Goal: Information Seeking & Learning: Check status

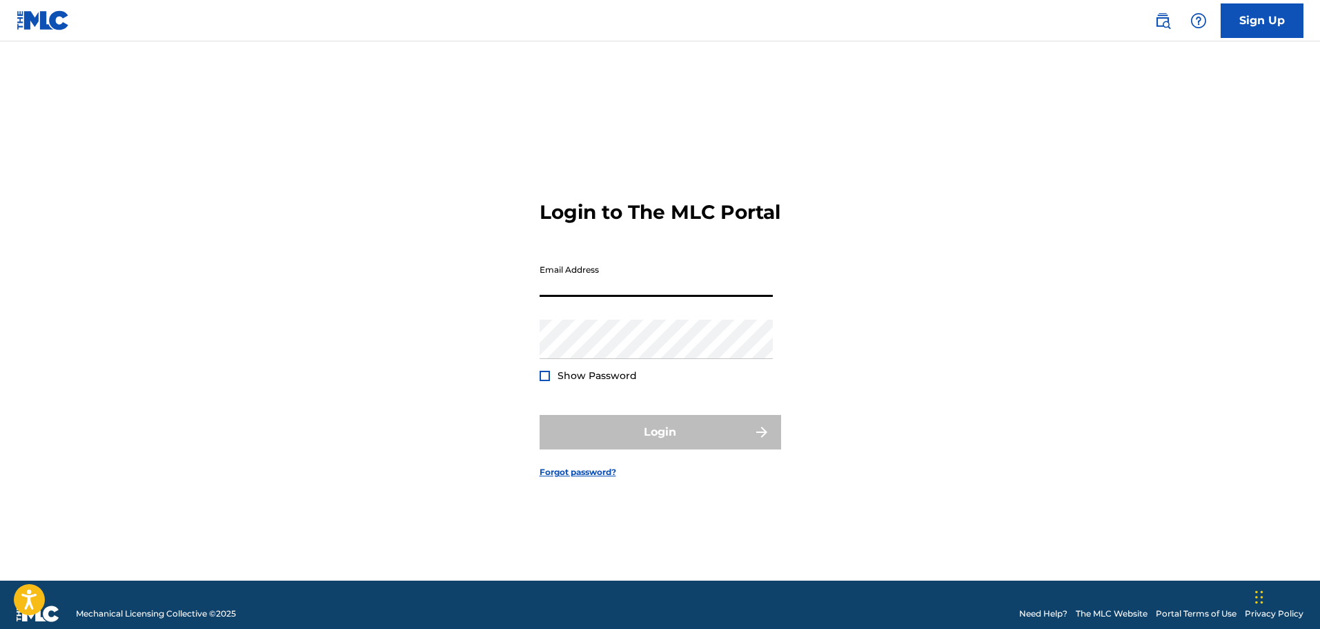
click at [734, 292] on input "Email Address" at bounding box center [656, 276] width 233 height 39
type input "[EMAIL_ADDRESS][DOMAIN_NAME]"
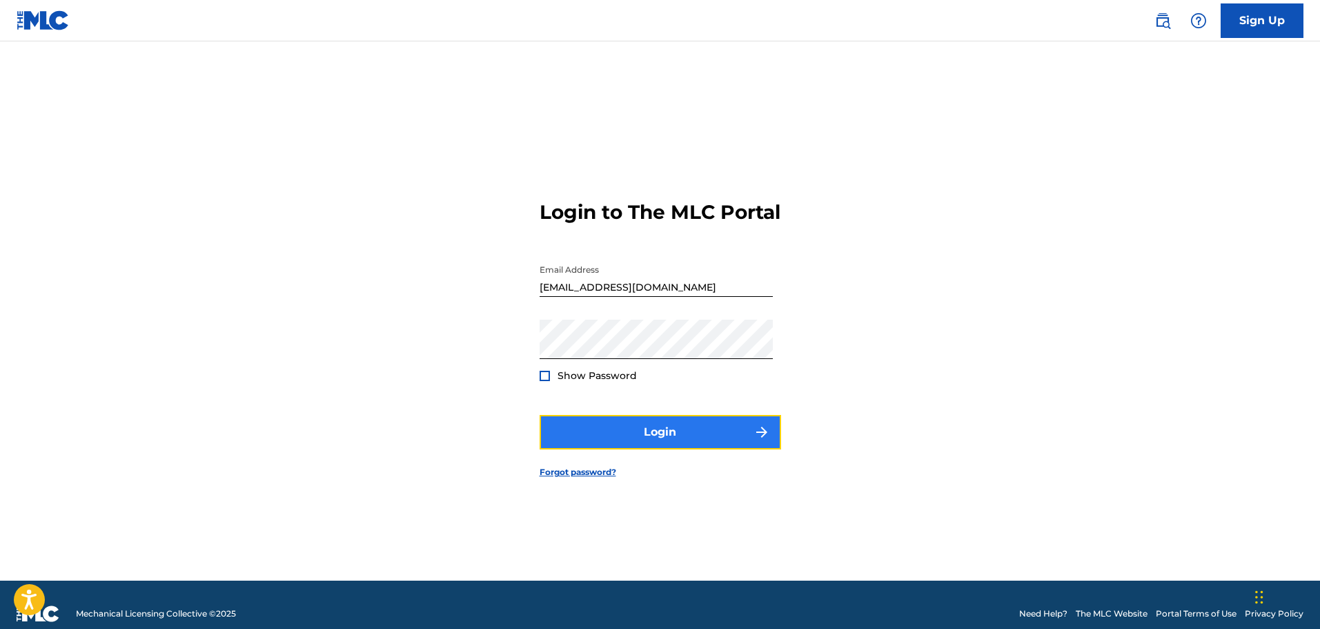
click at [682, 447] on button "Login" at bounding box center [661, 432] width 242 height 35
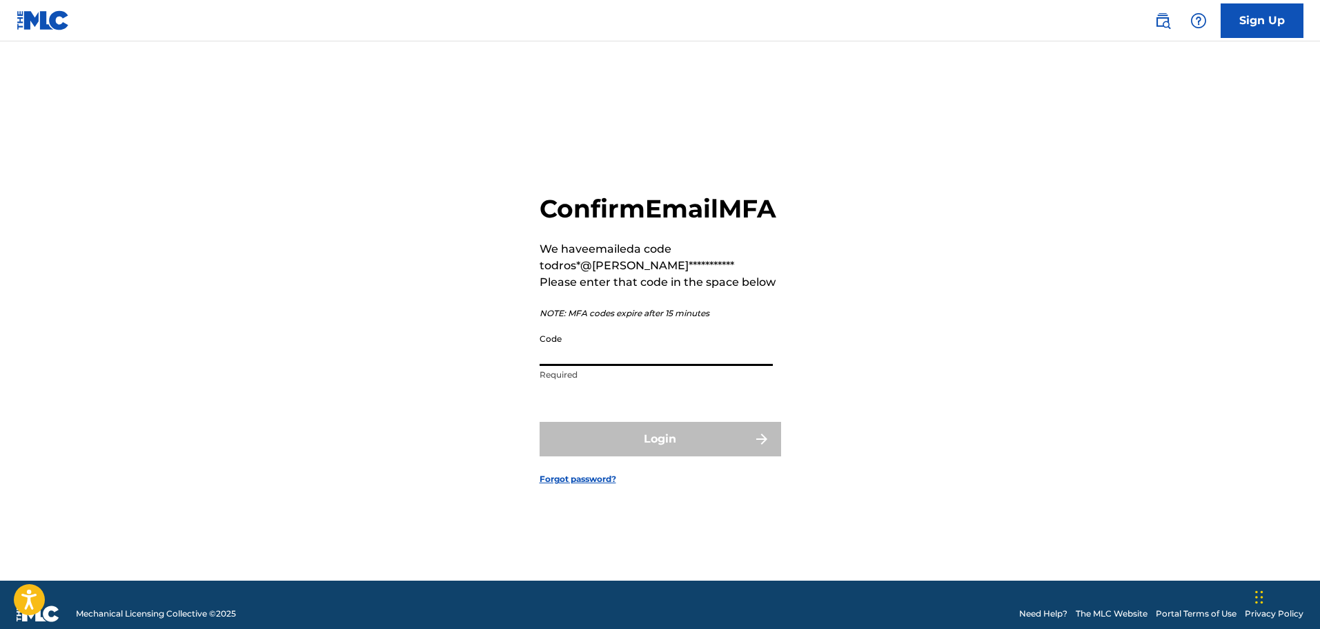
click at [667, 366] on input "Code" at bounding box center [656, 345] width 233 height 39
paste input "435023"
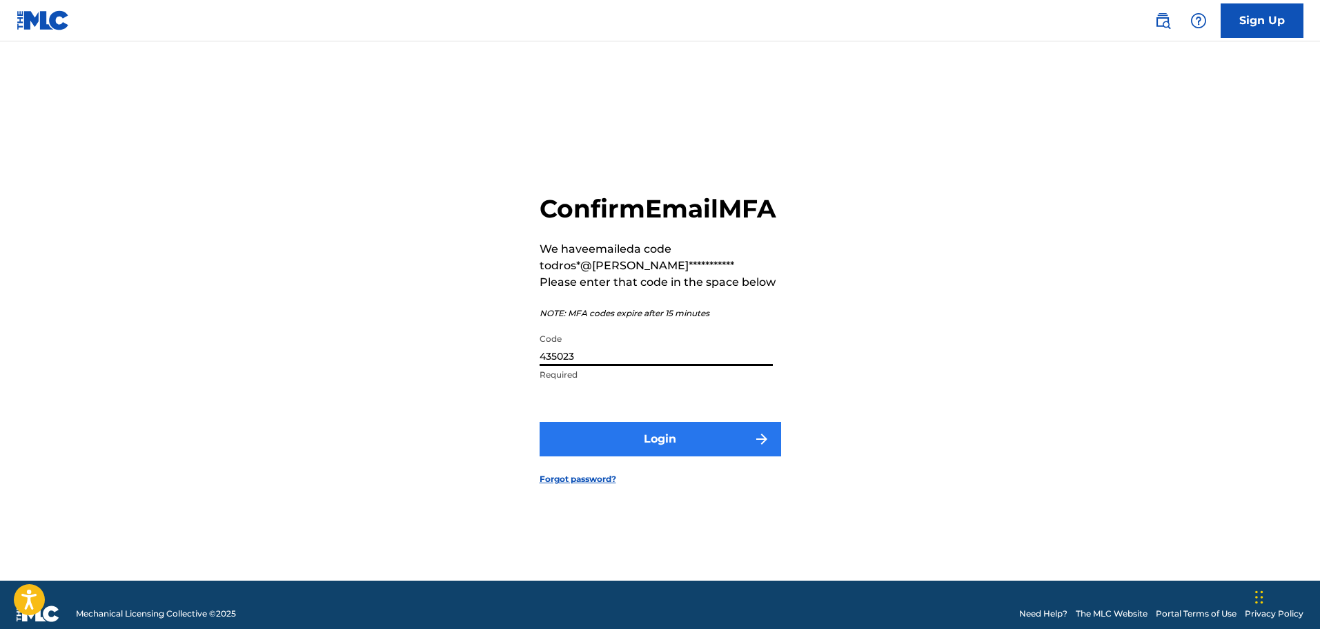
type input "435023"
click at [642, 453] on button "Login" at bounding box center [661, 439] width 242 height 35
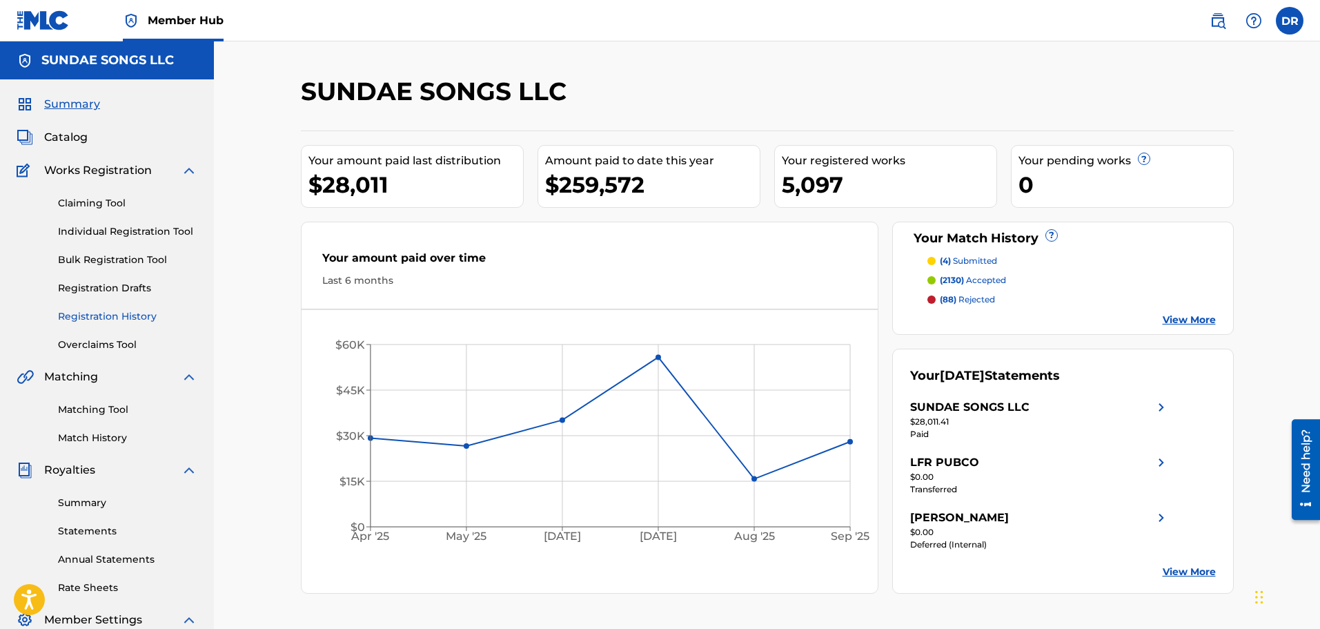
click at [86, 315] on link "Registration History" at bounding box center [127, 316] width 139 height 14
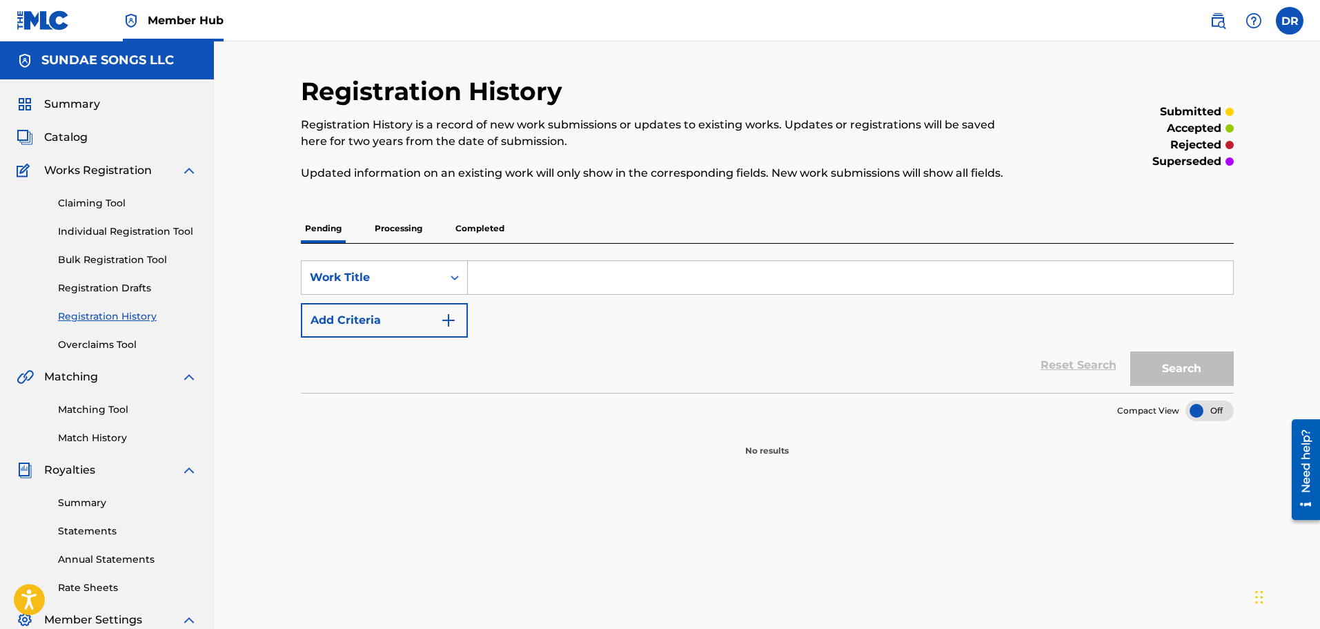
click at [406, 233] on p "Processing" at bounding box center [399, 228] width 56 height 29
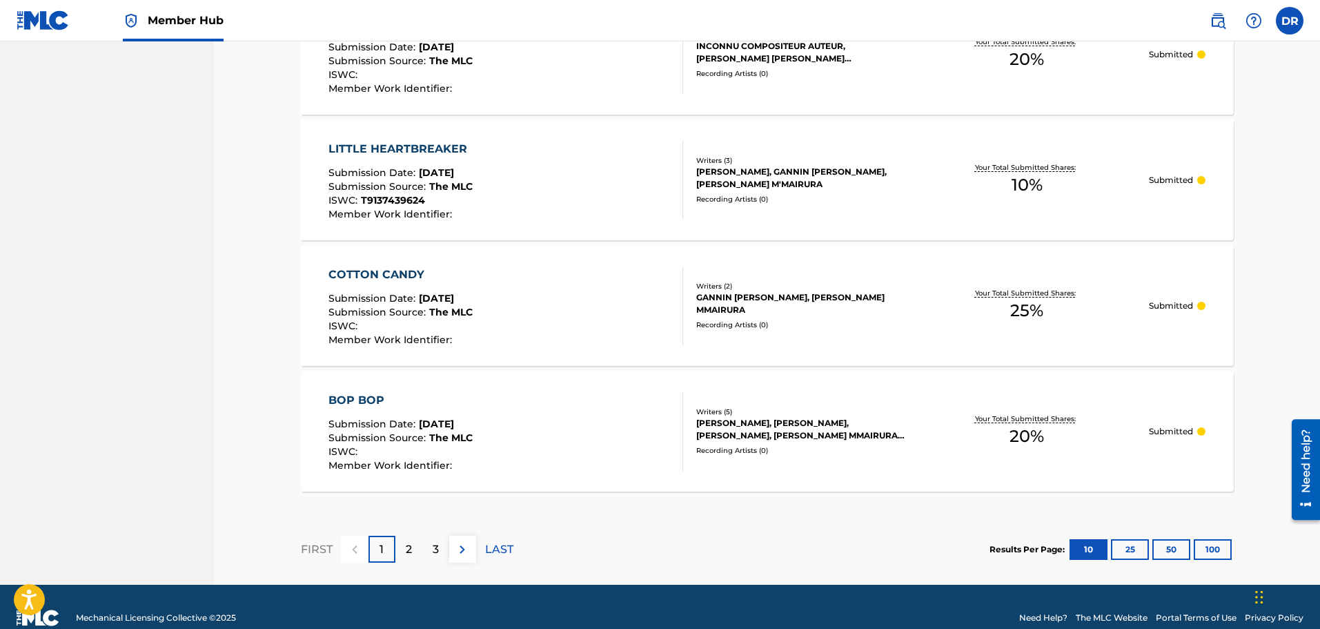
scroll to position [1210, 0]
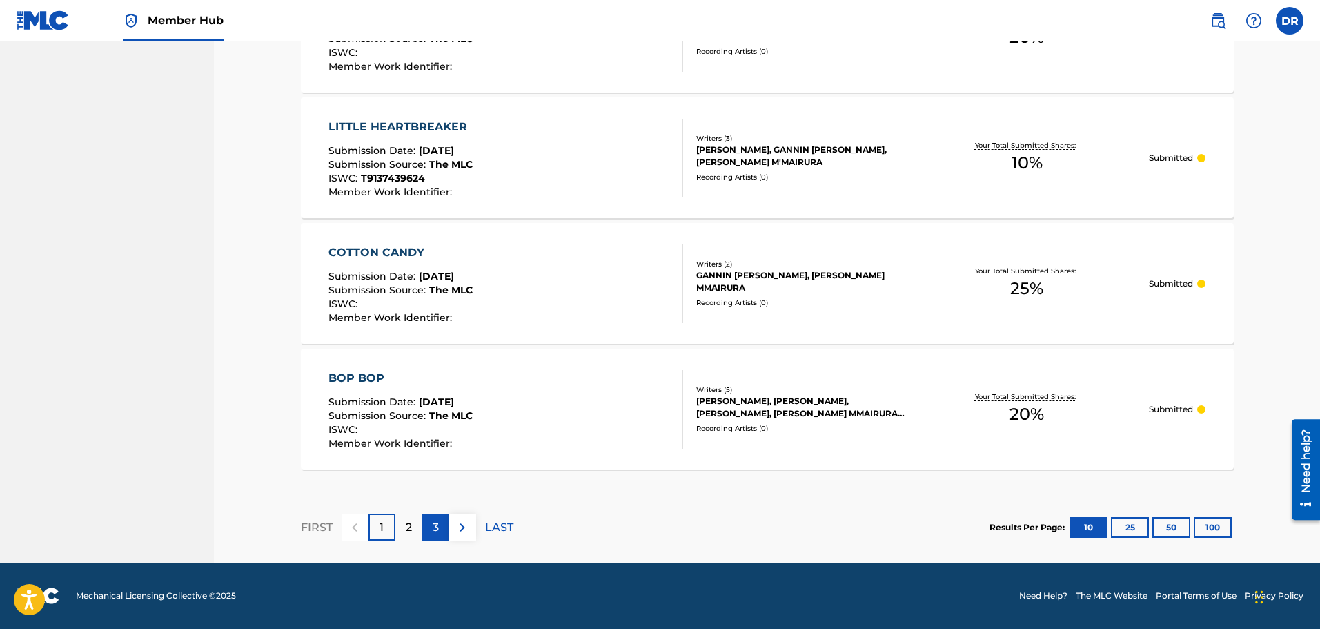
click at [438, 527] on p "3" at bounding box center [436, 527] width 6 height 17
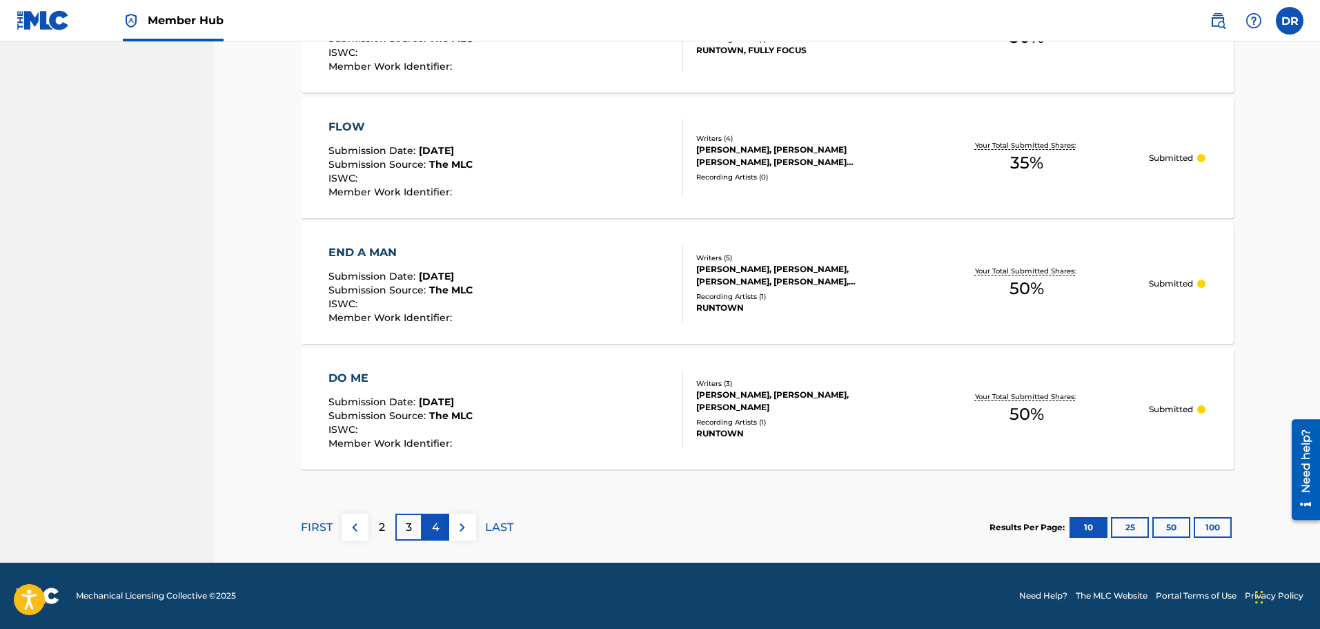
click at [433, 529] on p "4" at bounding box center [436, 527] width 8 height 17
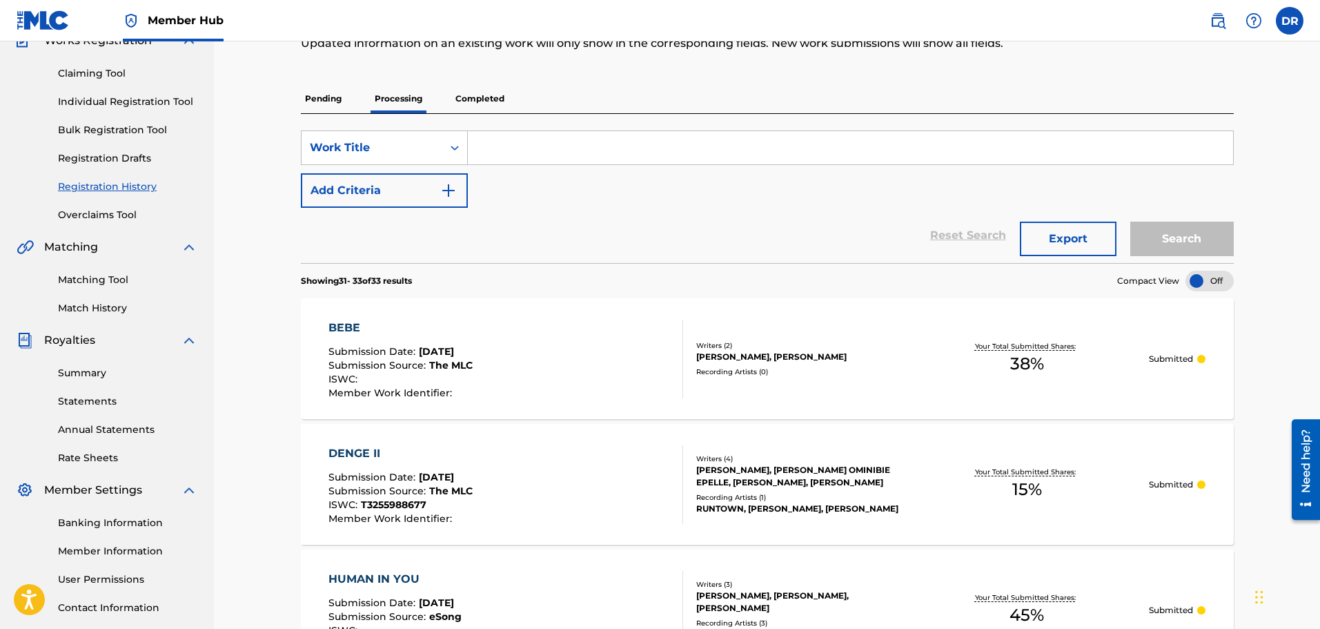
scroll to position [55, 0]
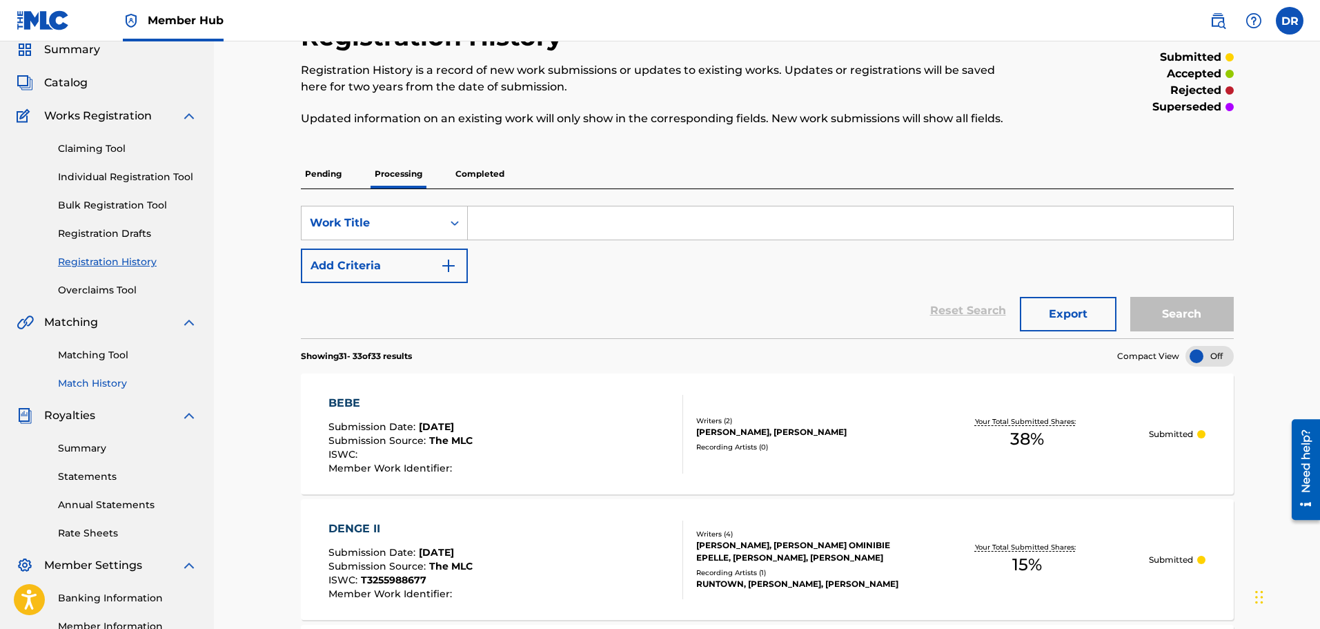
click at [94, 380] on link "Match History" at bounding box center [127, 383] width 139 height 14
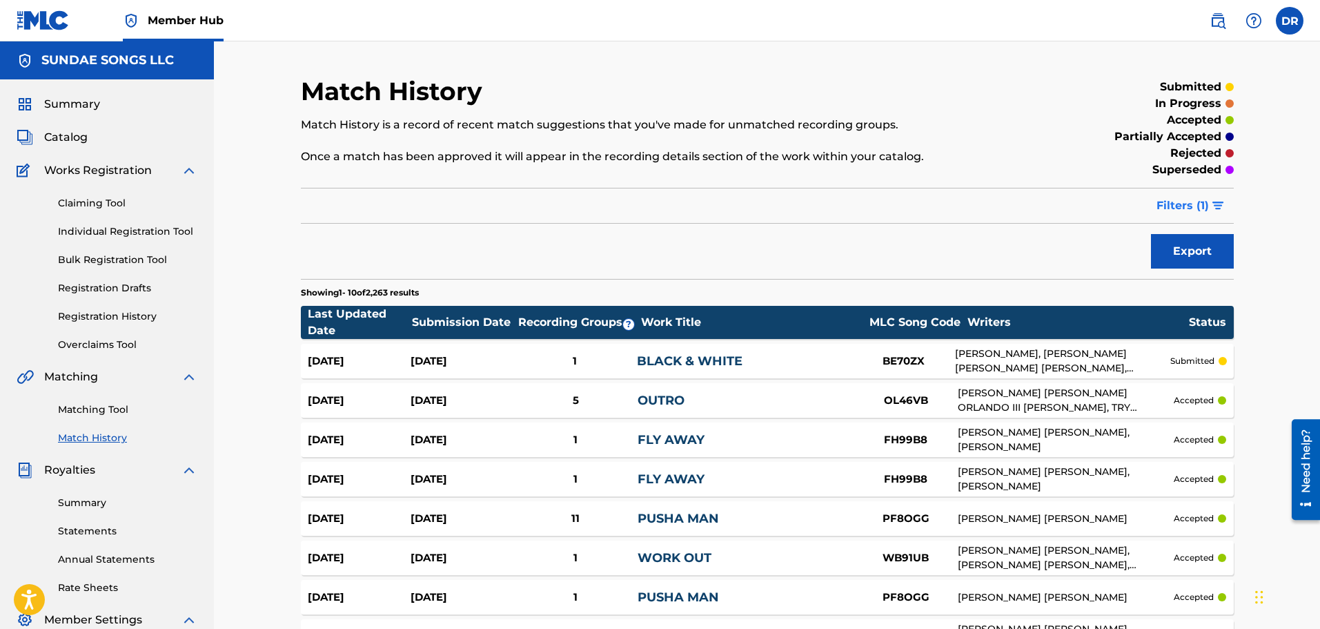
click at [1175, 203] on span "Filters ( 1 )" at bounding box center [1183, 205] width 52 height 17
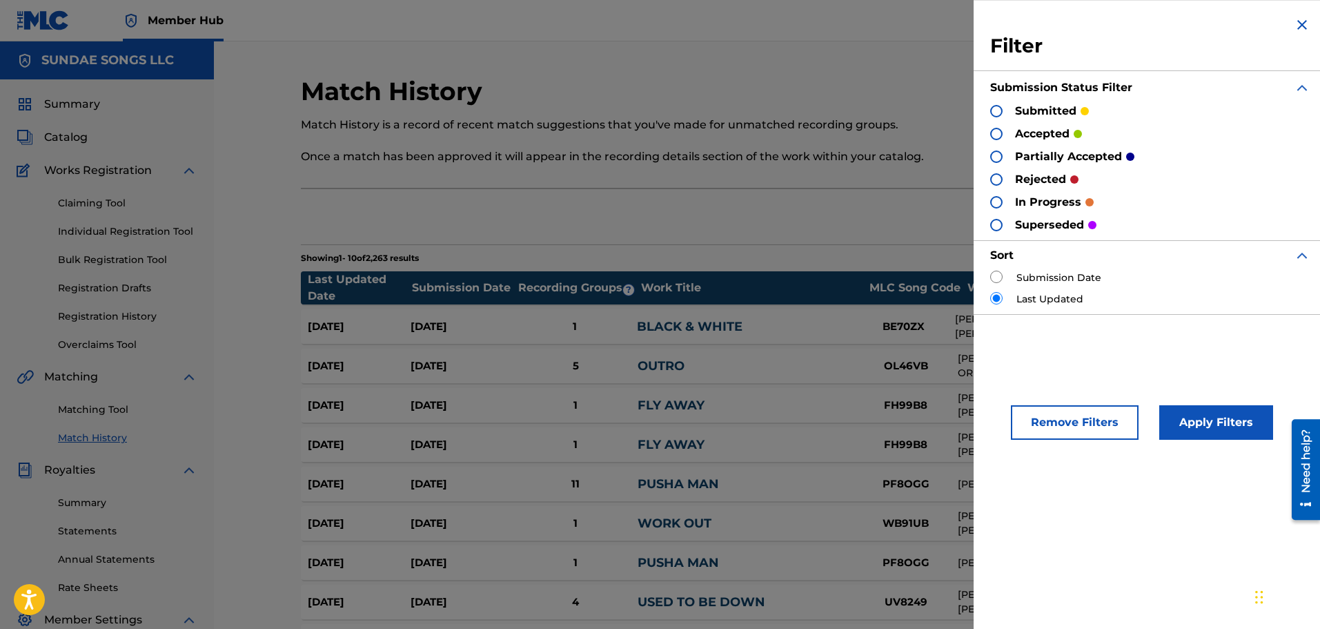
click at [1002, 108] on div at bounding box center [996, 111] width 12 height 12
click at [1208, 420] on button "Apply Filters" at bounding box center [1216, 422] width 114 height 35
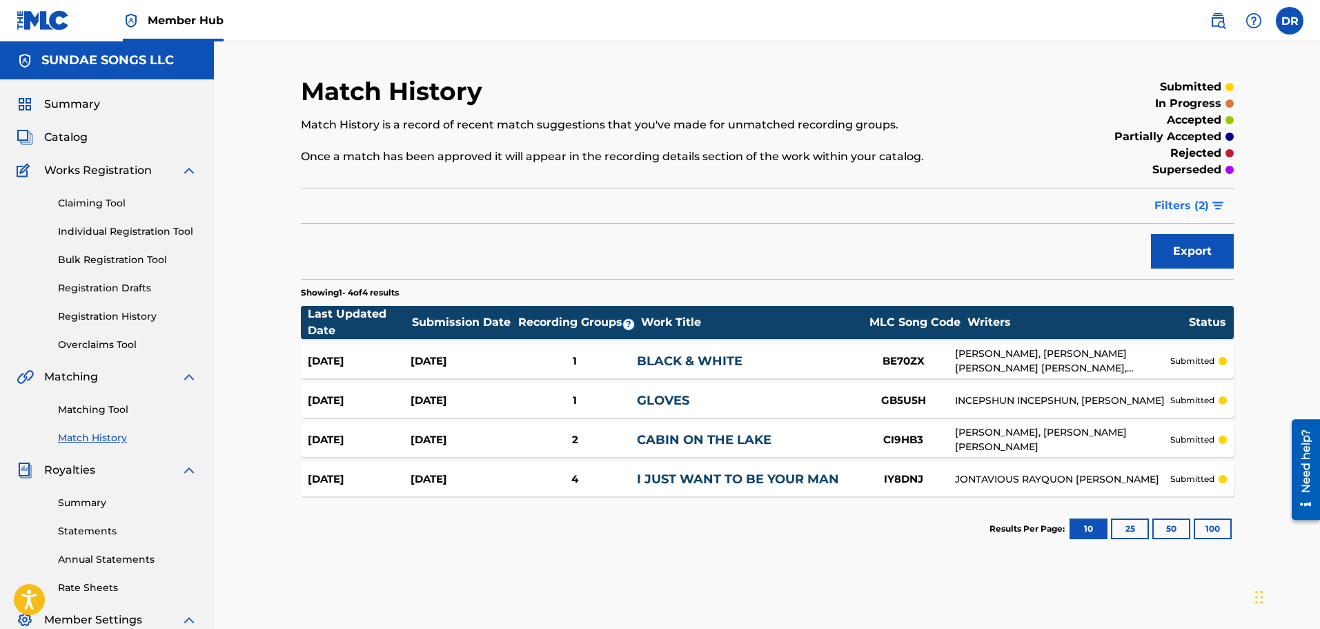
click at [1188, 204] on span "Filters ( 2 )" at bounding box center [1181, 205] width 55 height 17
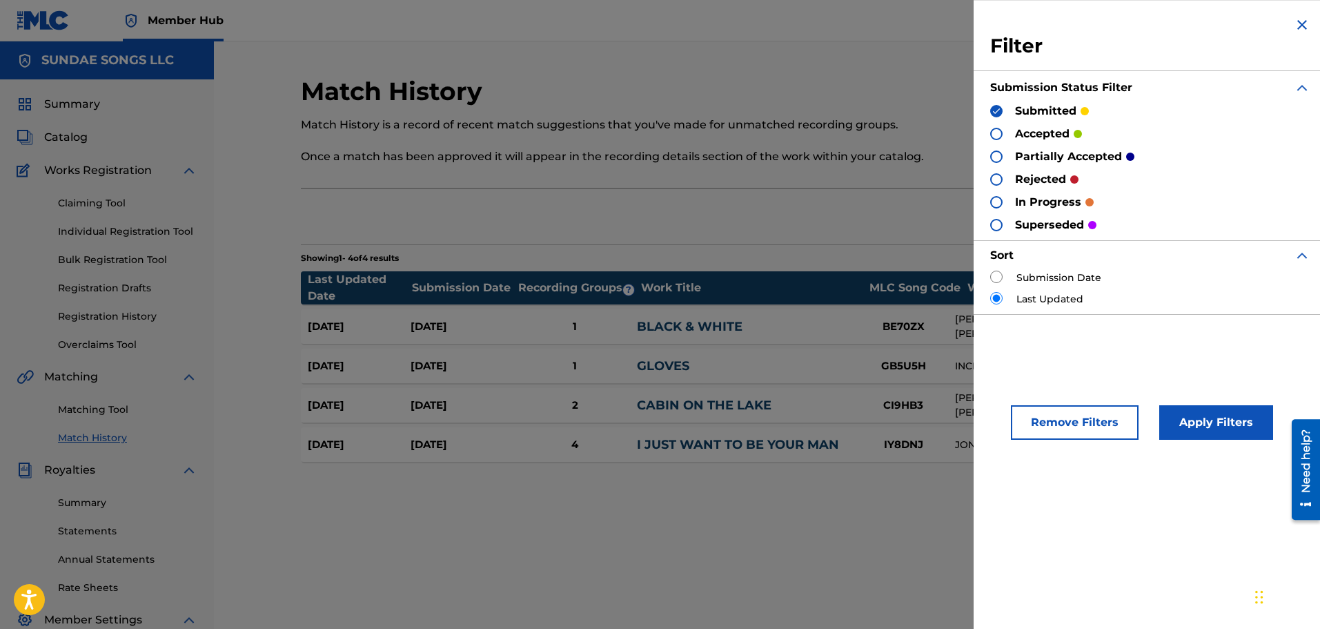
click at [1001, 107] on div at bounding box center [996, 111] width 12 height 12
drag, startPoint x: 1001, startPoint y: 180, endPoint x: 1006, endPoint y: 192, distance: 13.0
click at [1001, 181] on div at bounding box center [996, 179] width 12 height 12
click at [1209, 422] on button "Apply Filters" at bounding box center [1216, 422] width 114 height 35
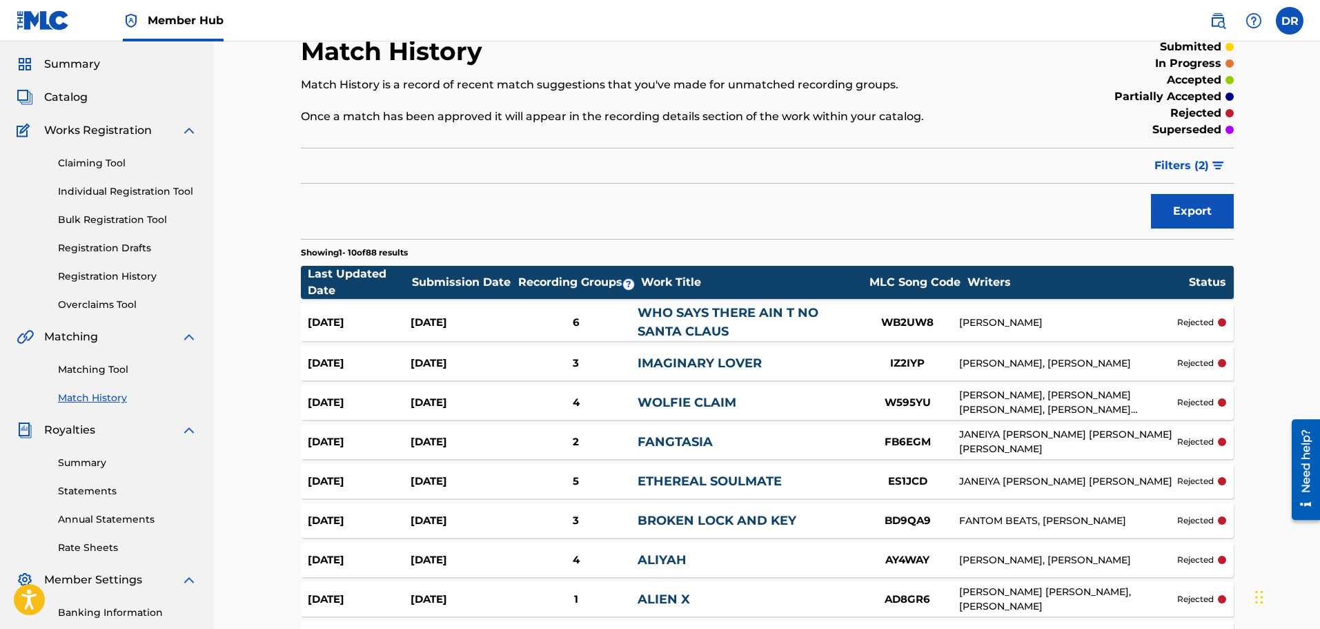
scroll to position [37, 0]
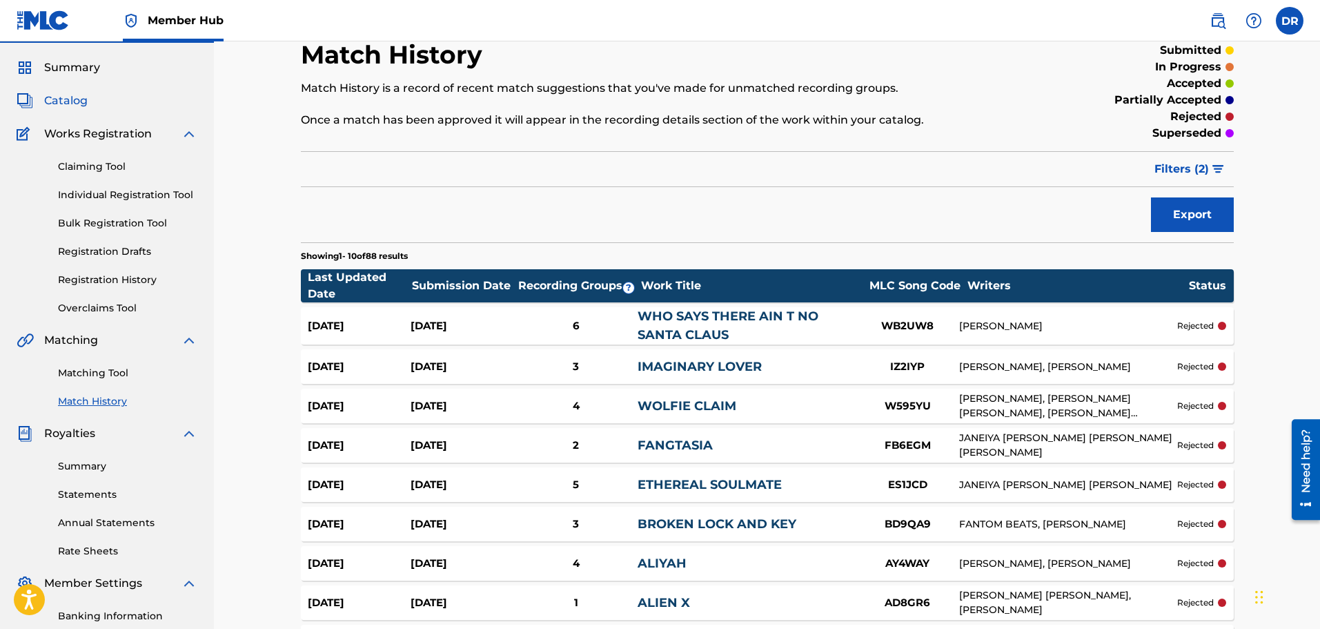
click at [72, 100] on span "Catalog" at bounding box center [65, 100] width 43 height 17
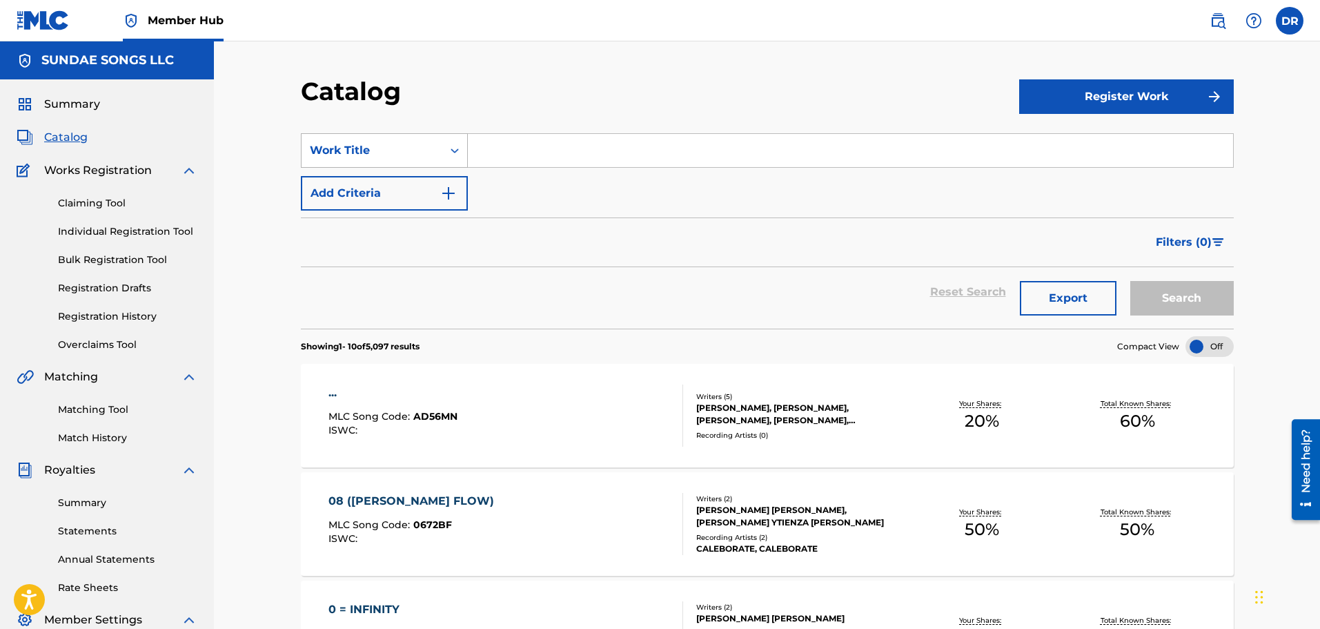
click at [373, 148] on div "Work Title" at bounding box center [372, 150] width 124 height 17
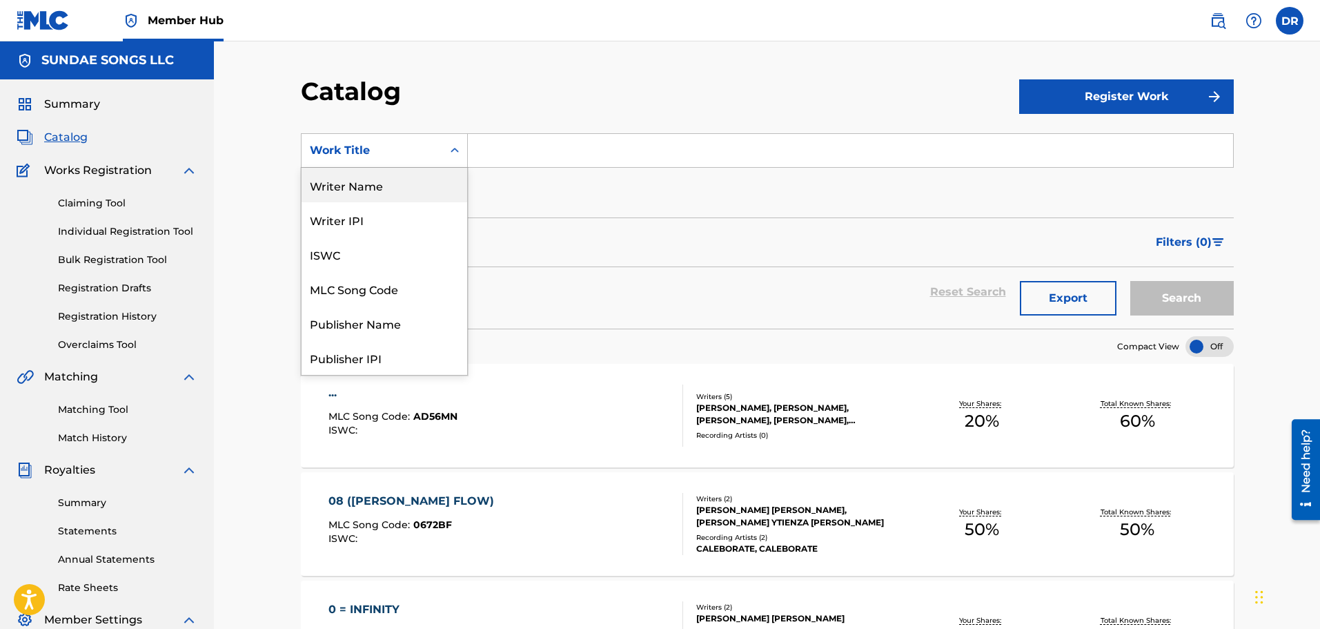
click at [387, 193] on div "Writer Name" at bounding box center [385, 185] width 166 height 35
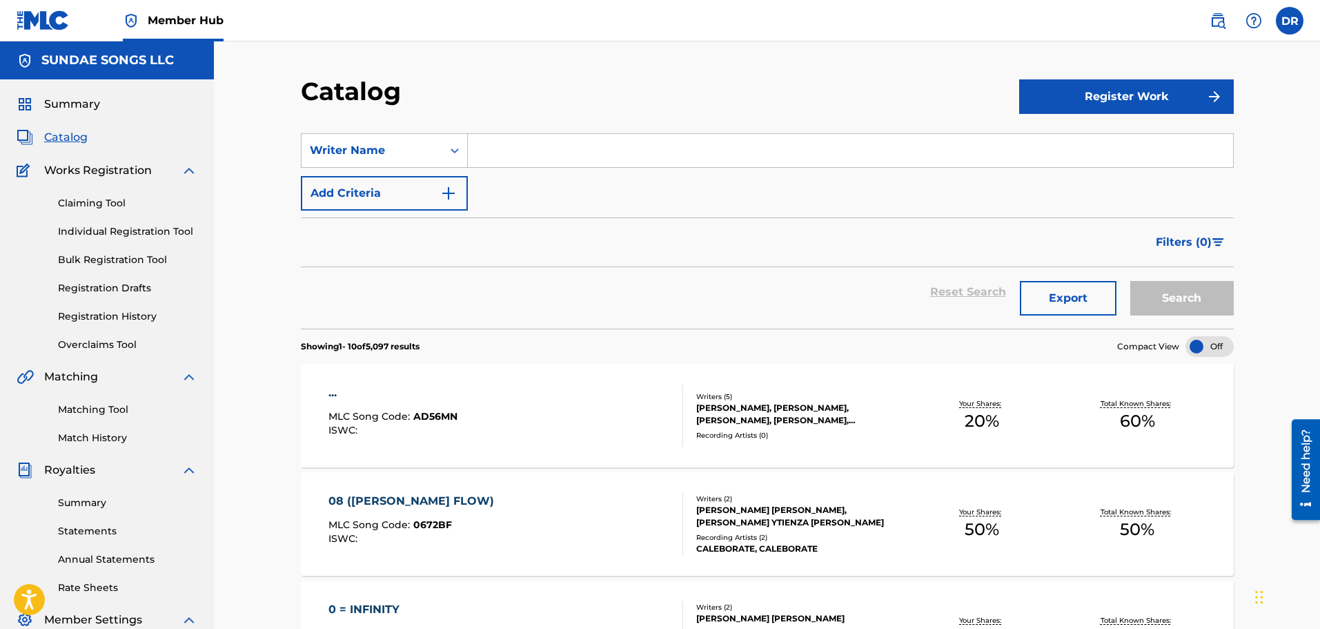
click at [493, 157] on input "Search Form" at bounding box center [850, 150] width 765 height 33
type input "[PERSON_NAME]"
click at [1202, 302] on button "Search" at bounding box center [1182, 298] width 104 height 35
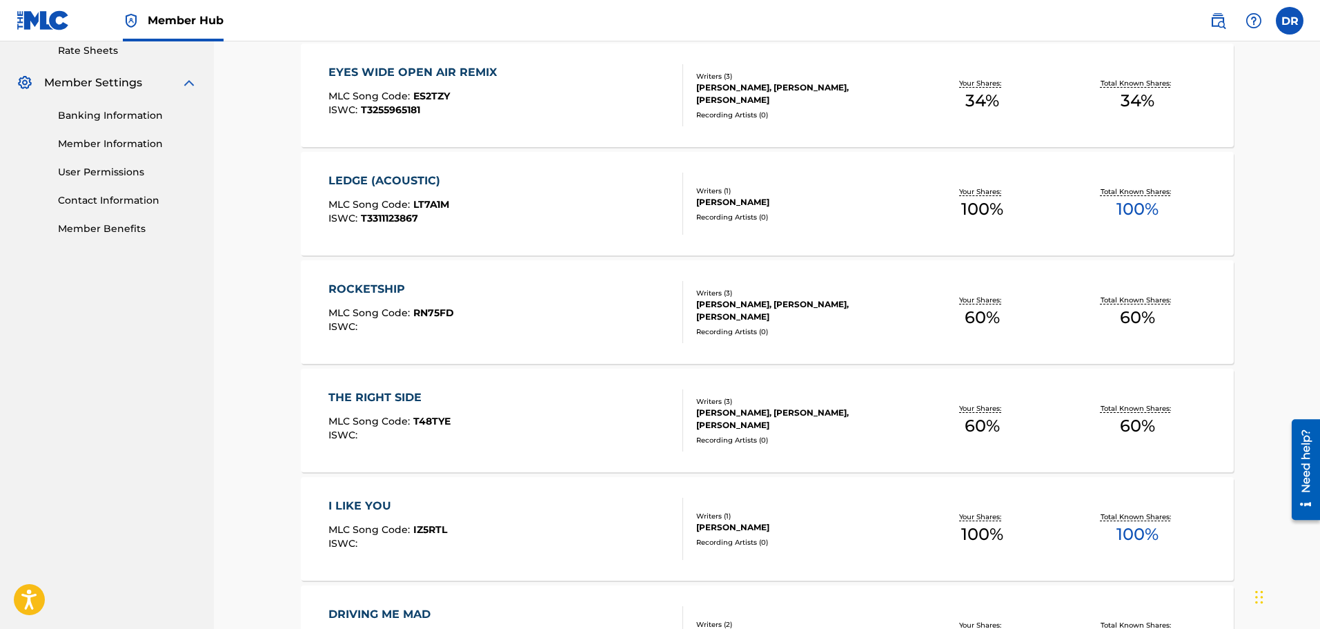
scroll to position [552, 0]
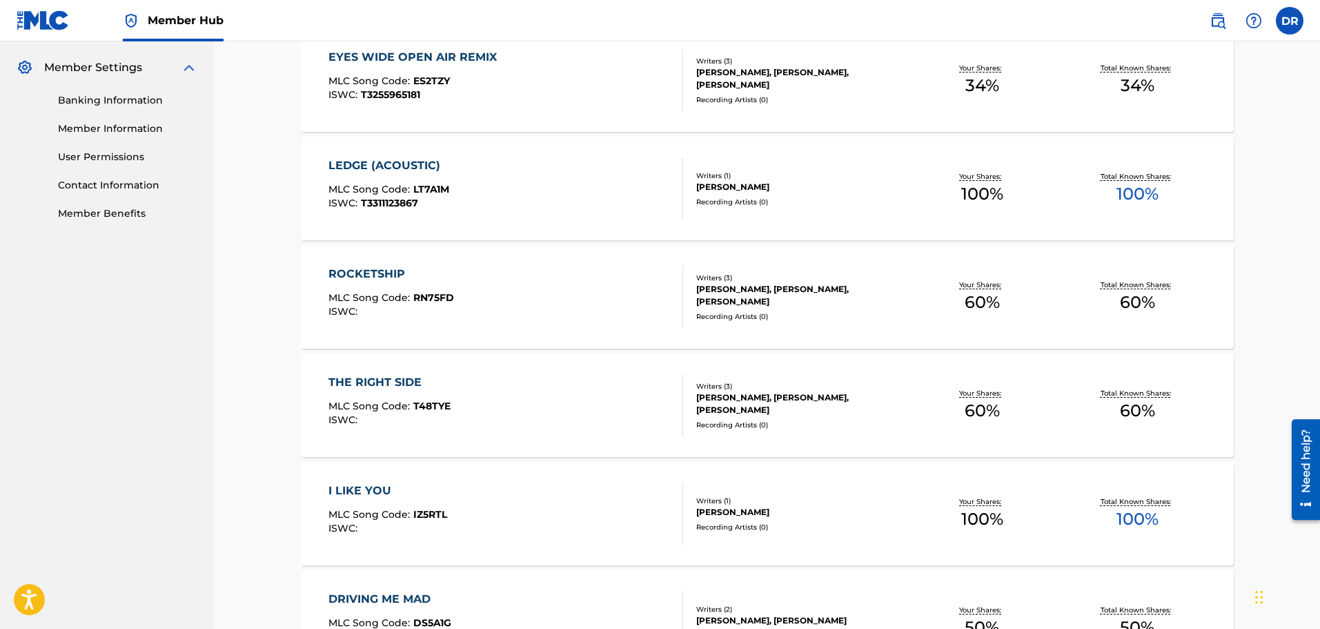
click at [404, 266] on div "ROCKETSHIP" at bounding box center [391, 274] width 126 height 17
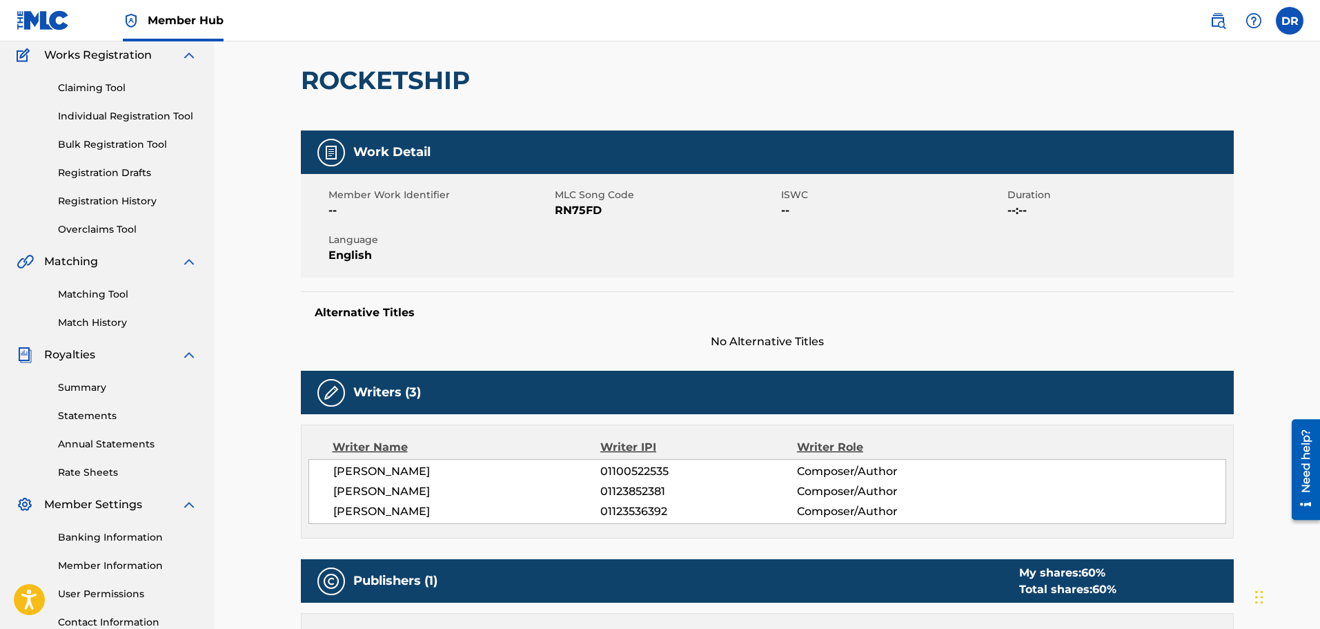
scroll to position [27, 0]
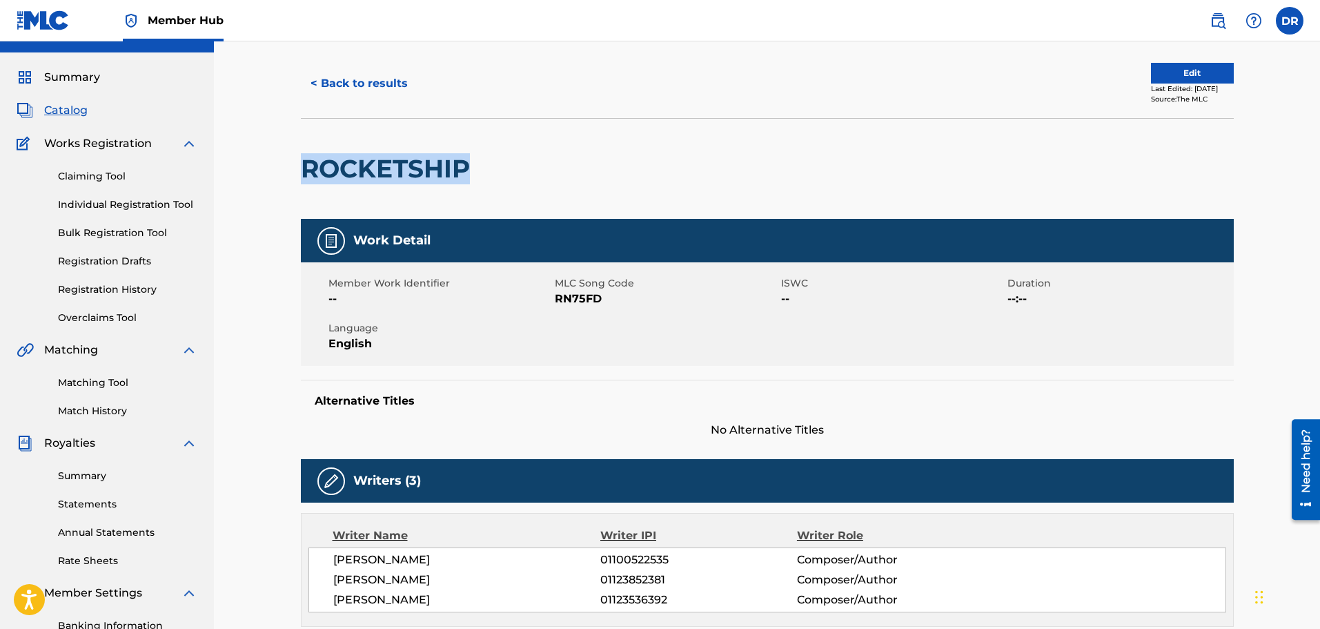
drag, startPoint x: 471, startPoint y: 169, endPoint x: 314, endPoint y: 164, distance: 156.7
click at [299, 165] on div "< Back to results Edit Last Edited: [DATE] Source: The MLC ROCKETSHIP Work Deta…" at bounding box center [767, 582] width 966 height 1067
copy h2 "ROCKETSHIP"
click at [77, 405] on link "Match History" at bounding box center [127, 411] width 139 height 14
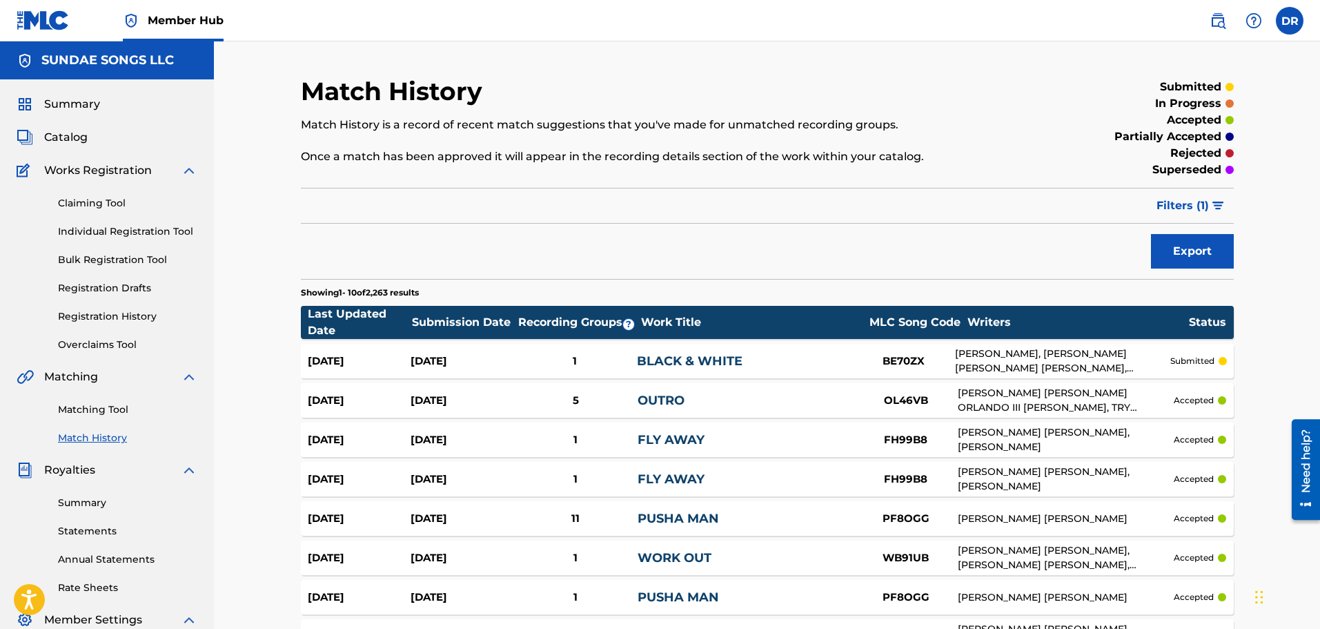
click at [668, 325] on div "Work Title" at bounding box center [751, 322] width 221 height 17
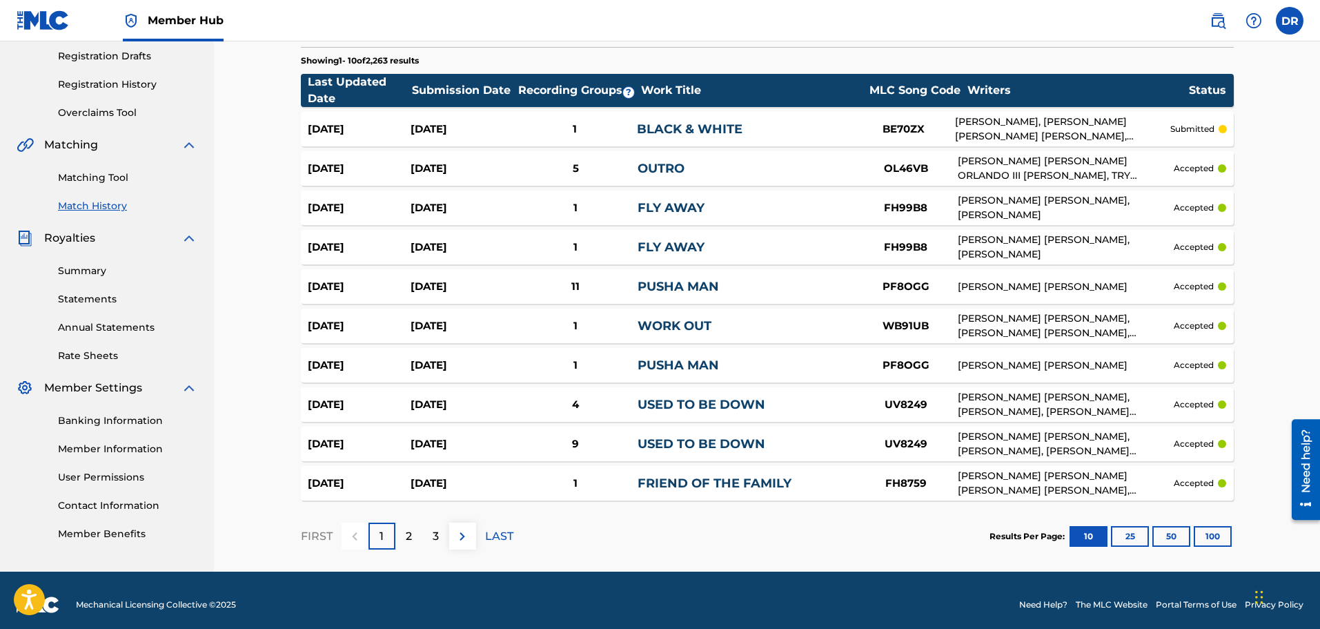
scroll to position [241, 0]
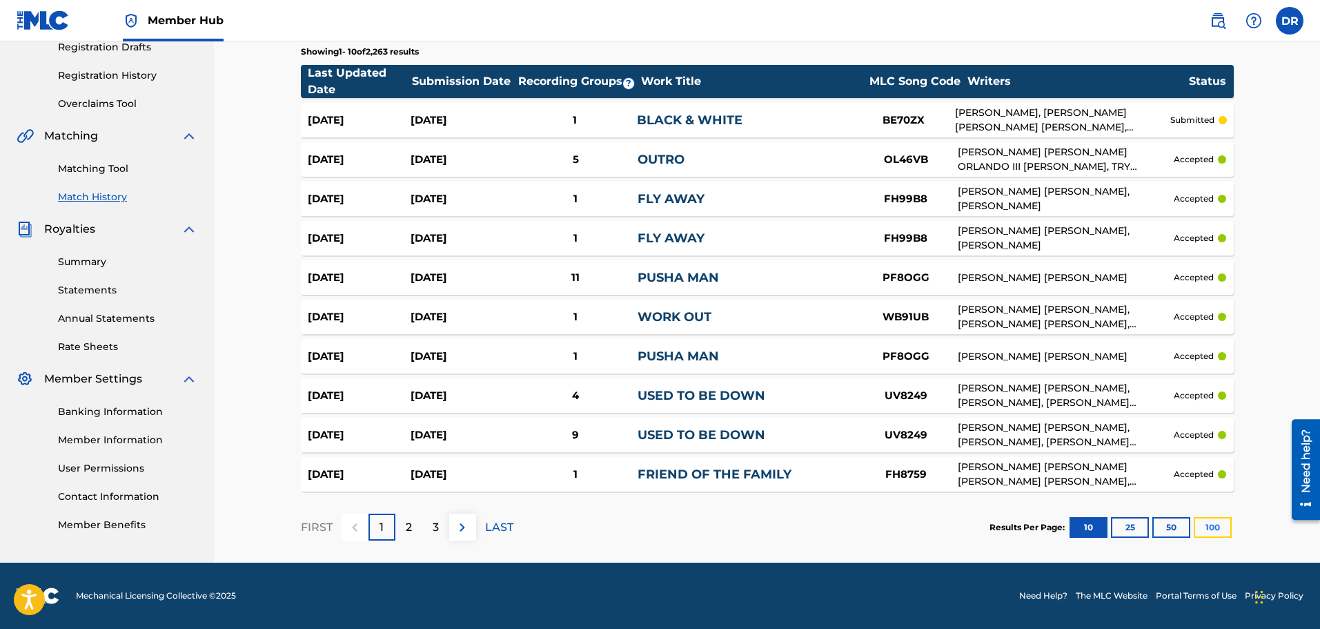
click at [1223, 526] on button "100" at bounding box center [1213, 527] width 38 height 21
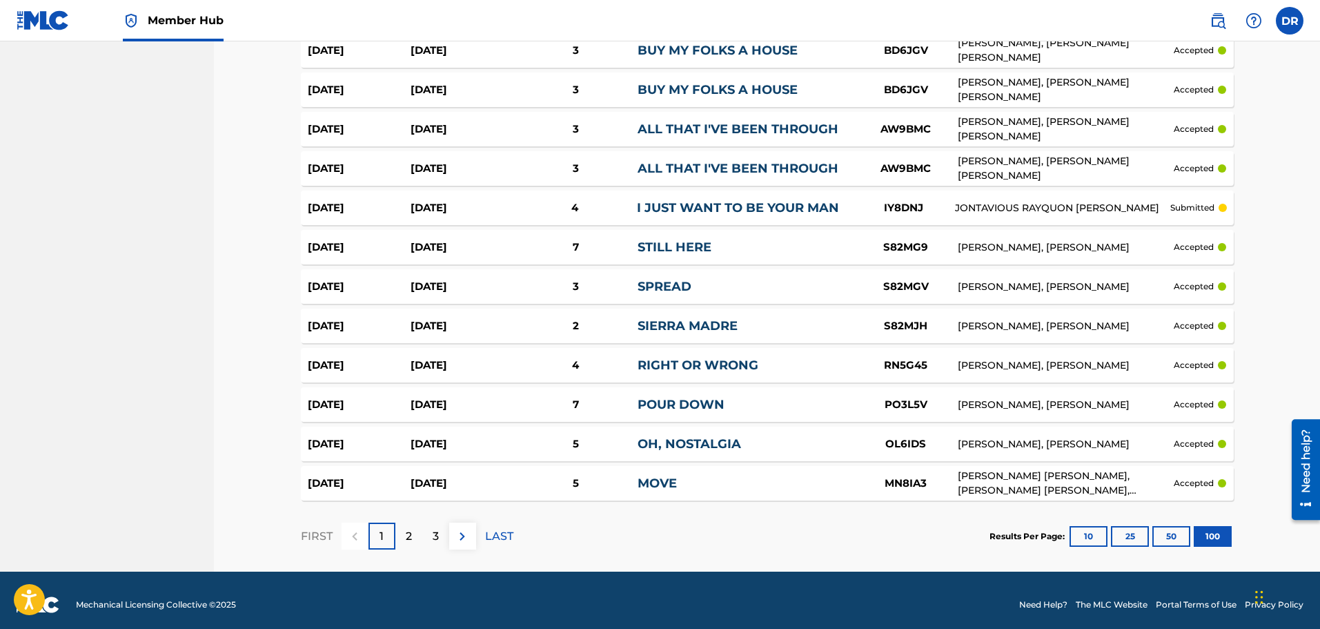
scroll to position [3781, 0]
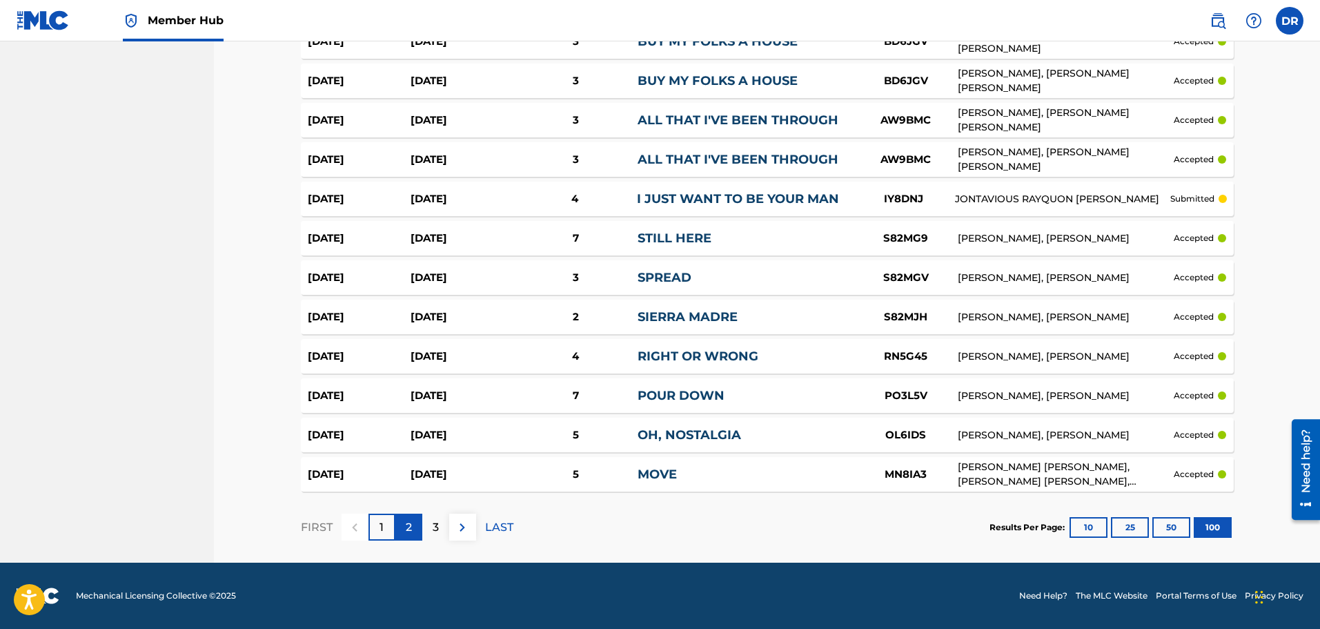
click at [411, 524] on p "2" at bounding box center [409, 527] width 6 height 17
click at [438, 524] on p "3" at bounding box center [436, 527] width 6 height 17
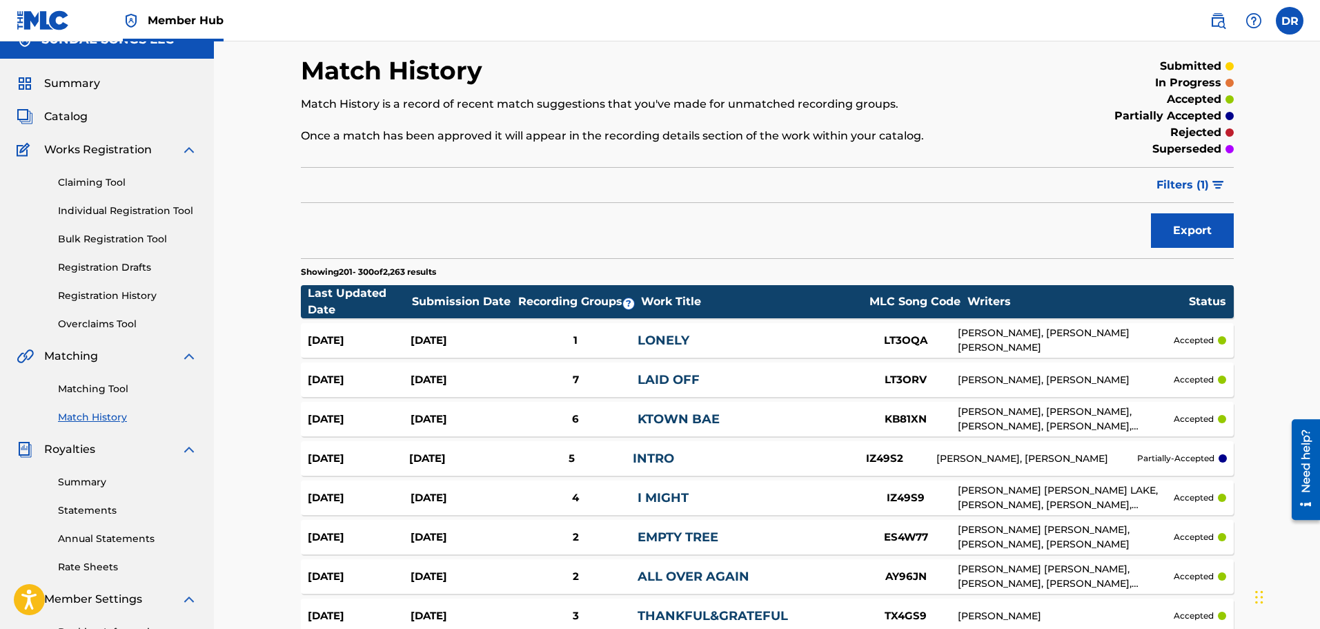
scroll to position [0, 0]
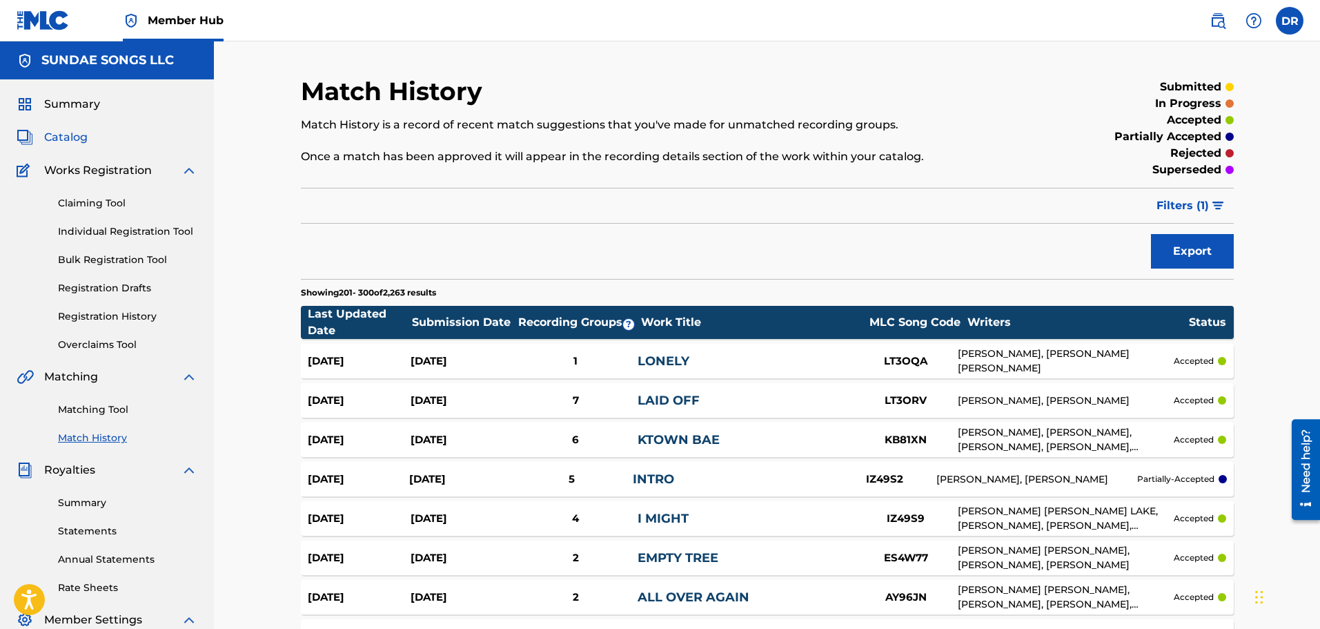
click at [71, 137] on span "Catalog" at bounding box center [65, 137] width 43 height 17
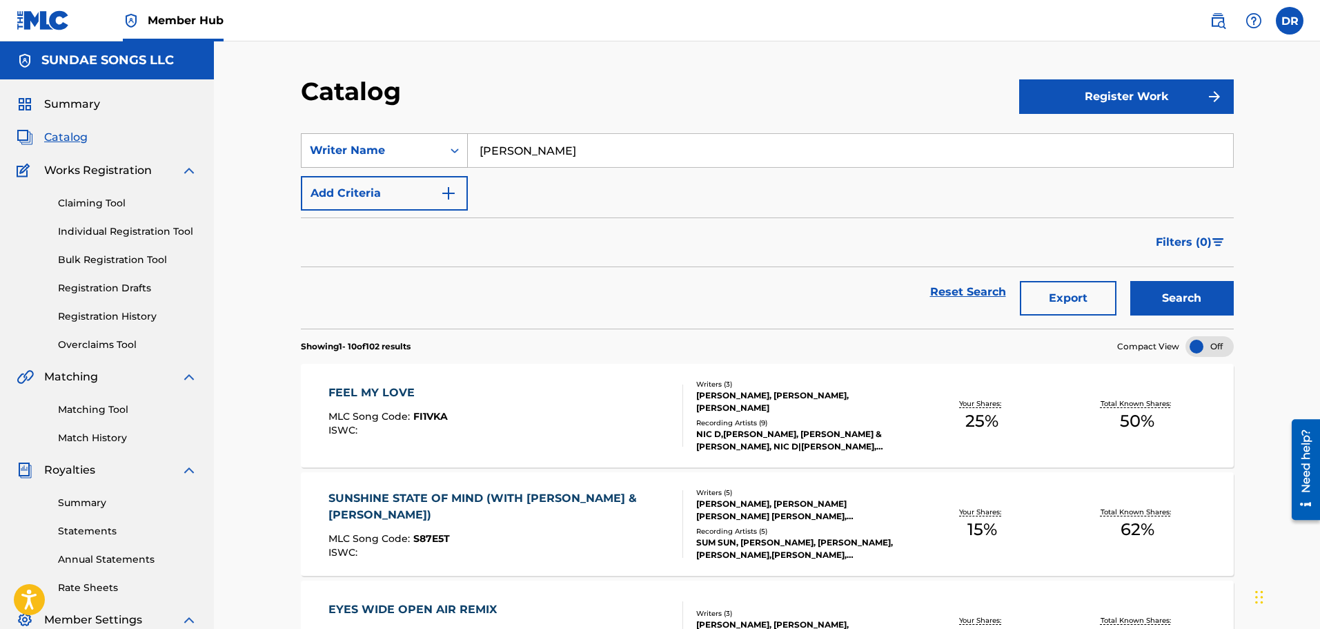
drag, startPoint x: 550, startPoint y: 151, endPoint x: 446, endPoint y: 149, distance: 104.2
click at [446, 149] on div "SearchWithCriteriab6a6fb54-f720-43c8-8165-2701dab8cfe4 Writer Name [PERSON_NAME]" at bounding box center [767, 150] width 933 height 35
click at [1130, 281] on button "Search" at bounding box center [1182, 298] width 104 height 35
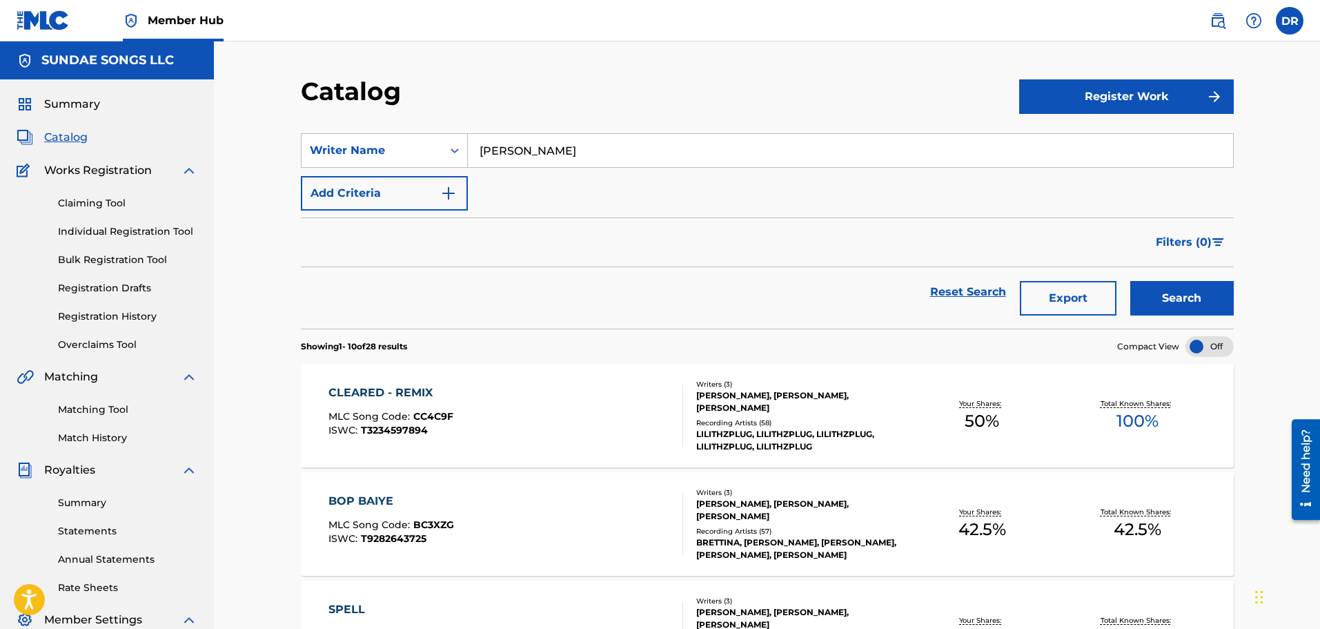
click at [482, 144] on input "[PERSON_NAME]" at bounding box center [850, 150] width 765 height 33
click at [478, 149] on input "[PERSON_NAME]" at bounding box center [850, 150] width 765 height 33
type input "[PERSON_NAME]"
click at [1195, 282] on button "Search" at bounding box center [1182, 298] width 104 height 35
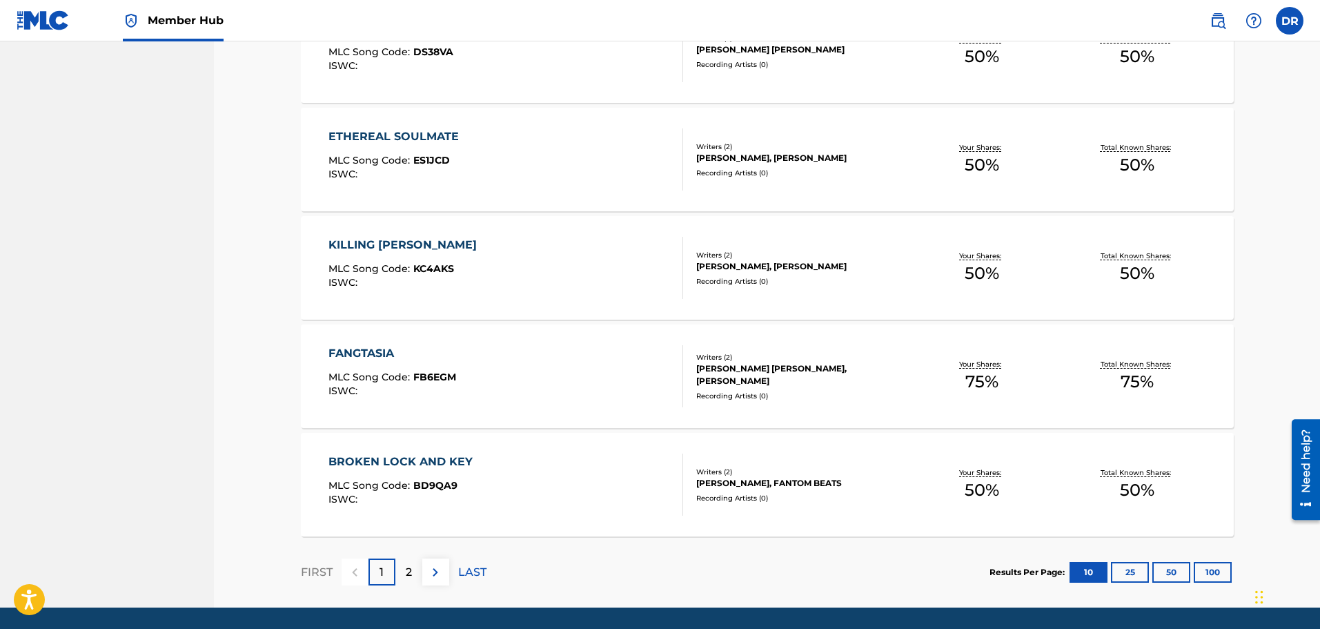
scroll to position [882, 0]
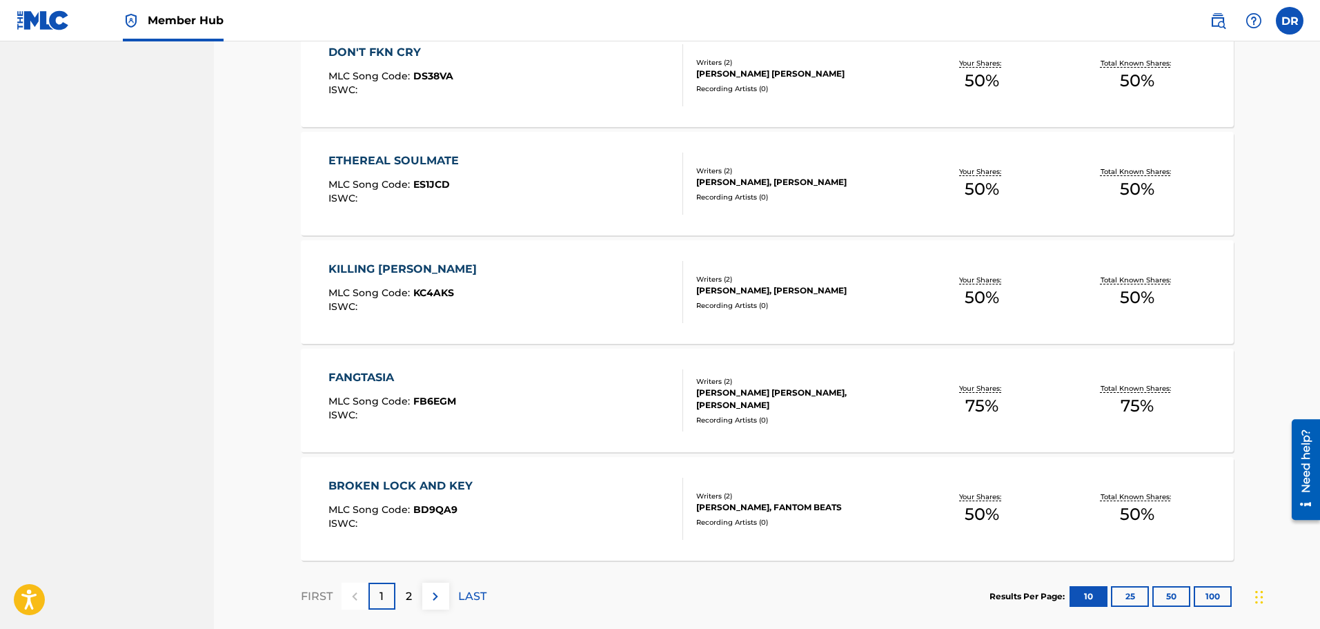
click at [535, 504] on div "BROKEN LOCK AND KEY MLC Song Code : BD9QA9 ISWC :" at bounding box center [505, 509] width 355 height 62
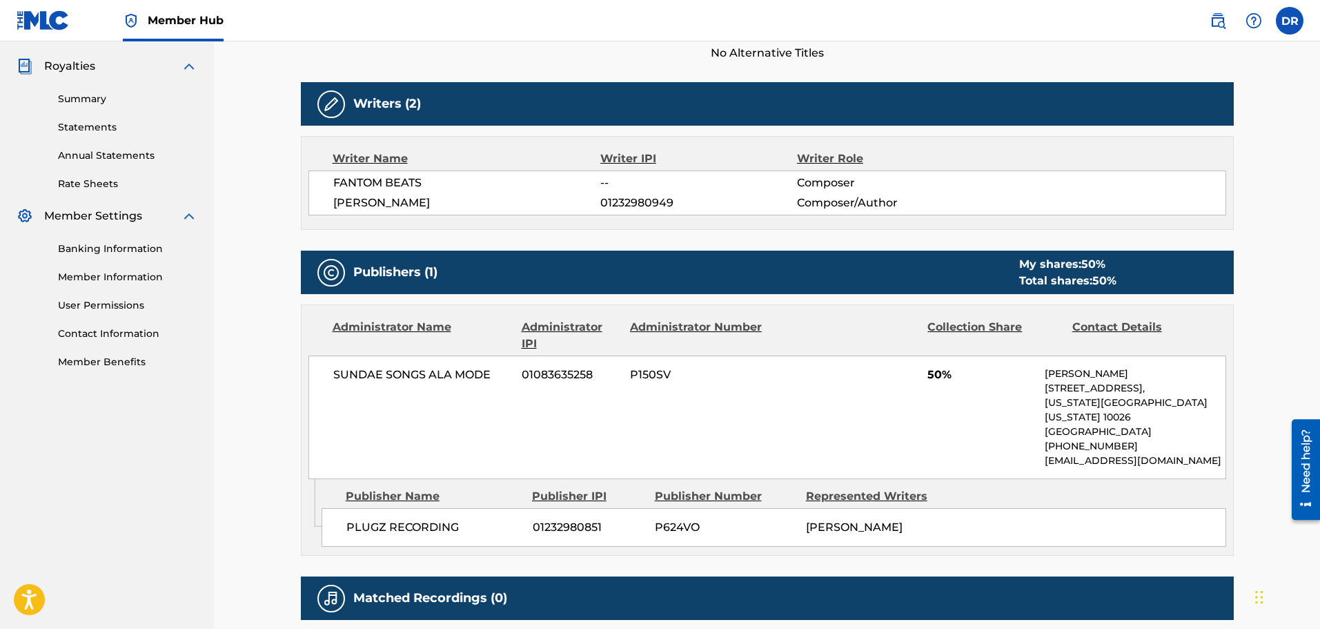
scroll to position [207, 0]
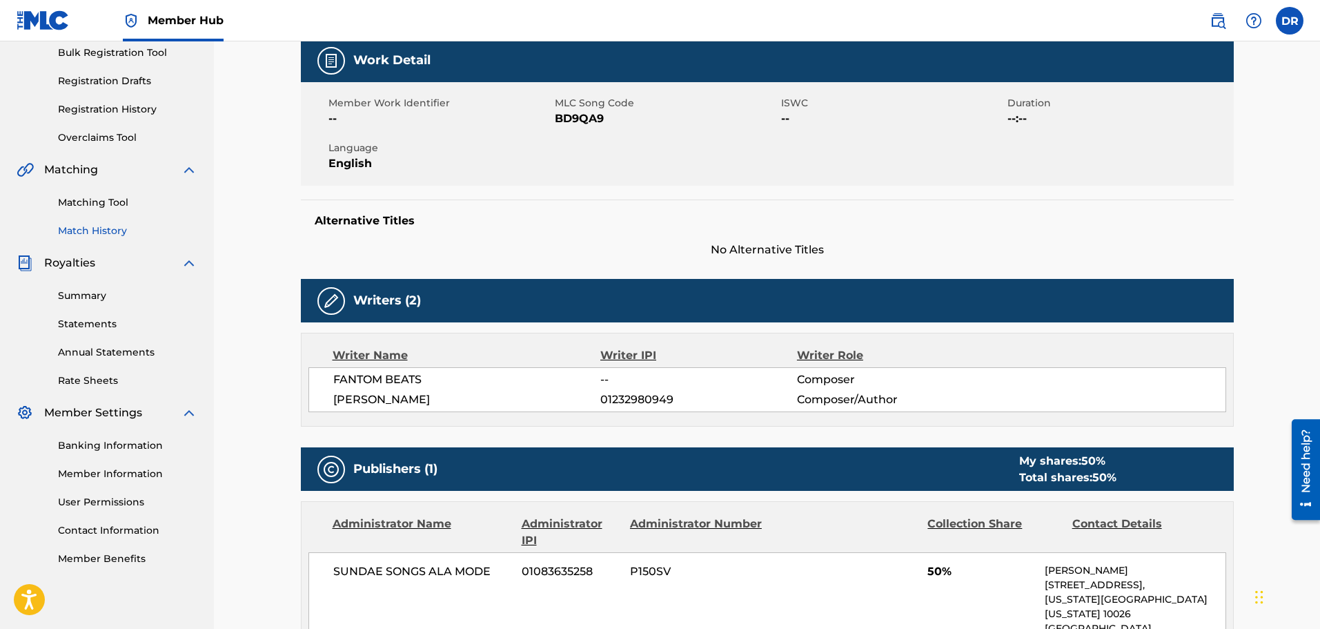
click at [97, 233] on link "Match History" at bounding box center [127, 231] width 139 height 14
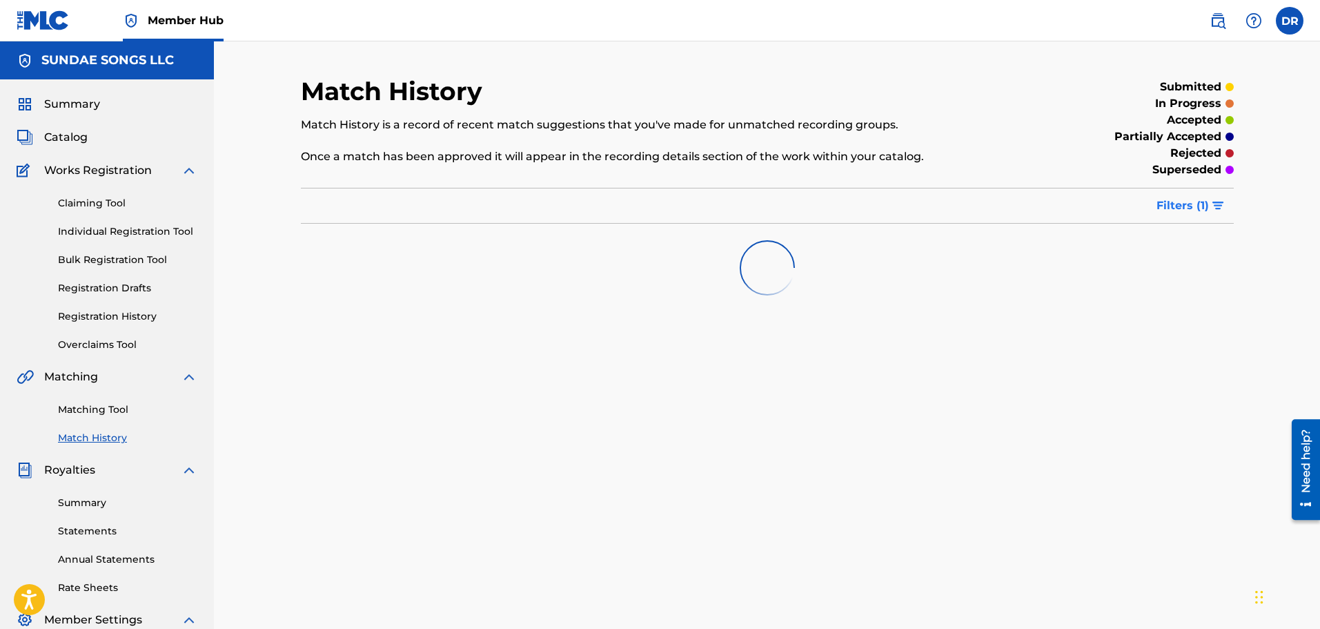
click at [1183, 205] on span "Filters ( 1 )" at bounding box center [1183, 205] width 52 height 17
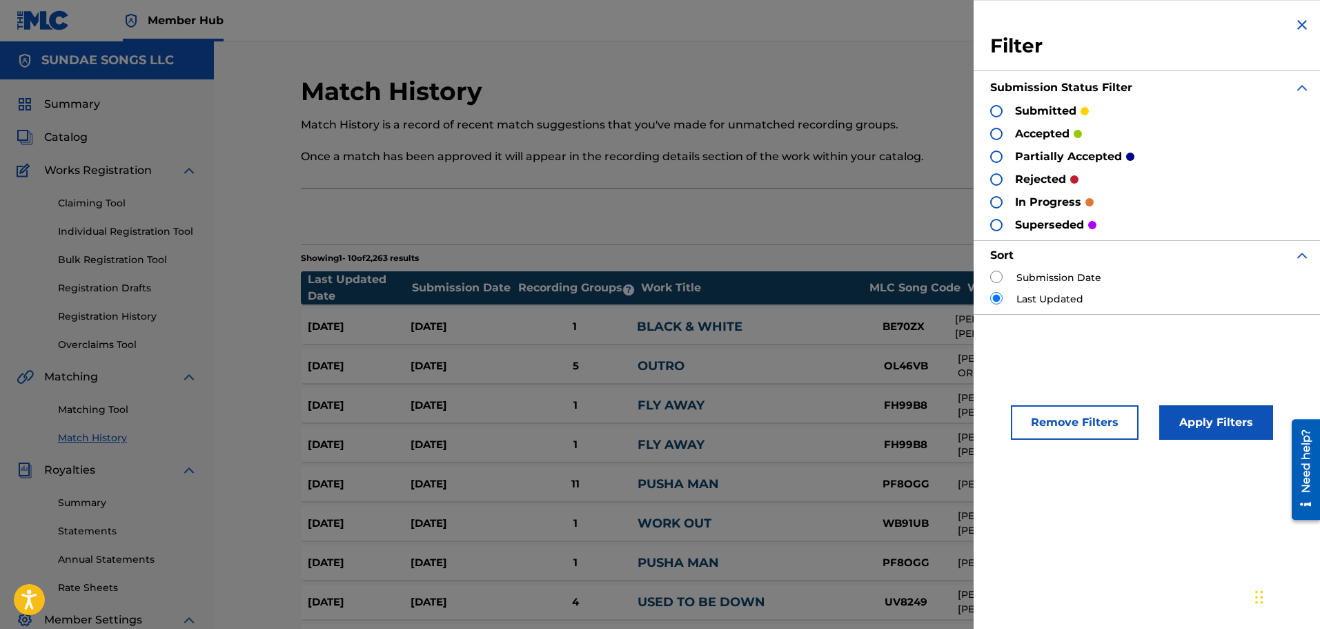
click at [994, 278] on input "radio" at bounding box center [996, 277] width 12 height 12
radio input "true"
click at [1203, 417] on button "Apply Filters" at bounding box center [1216, 422] width 114 height 35
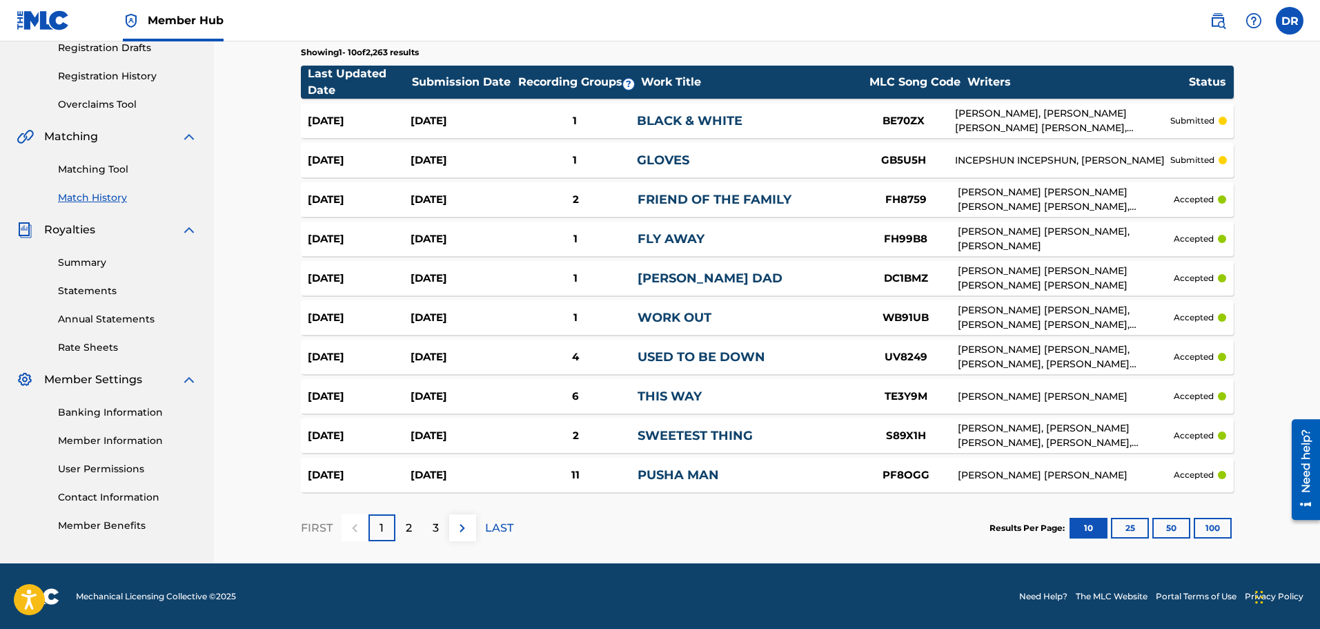
scroll to position [241, 0]
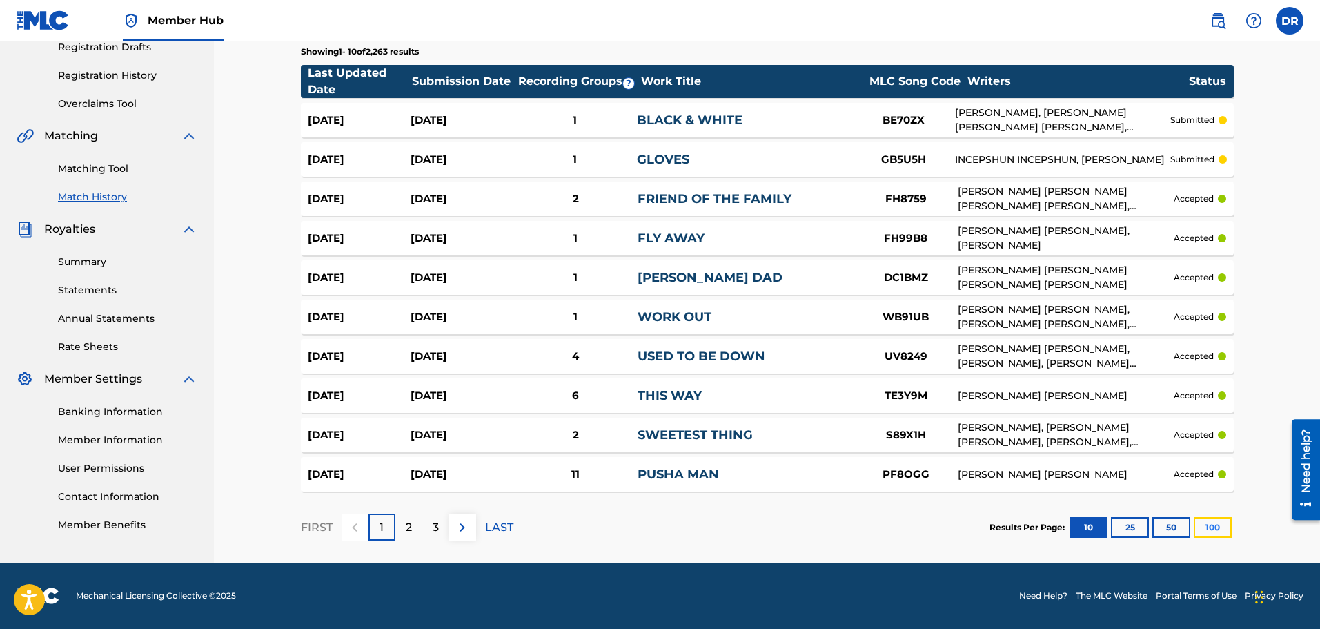
click at [1217, 531] on button "100" at bounding box center [1213, 527] width 38 height 21
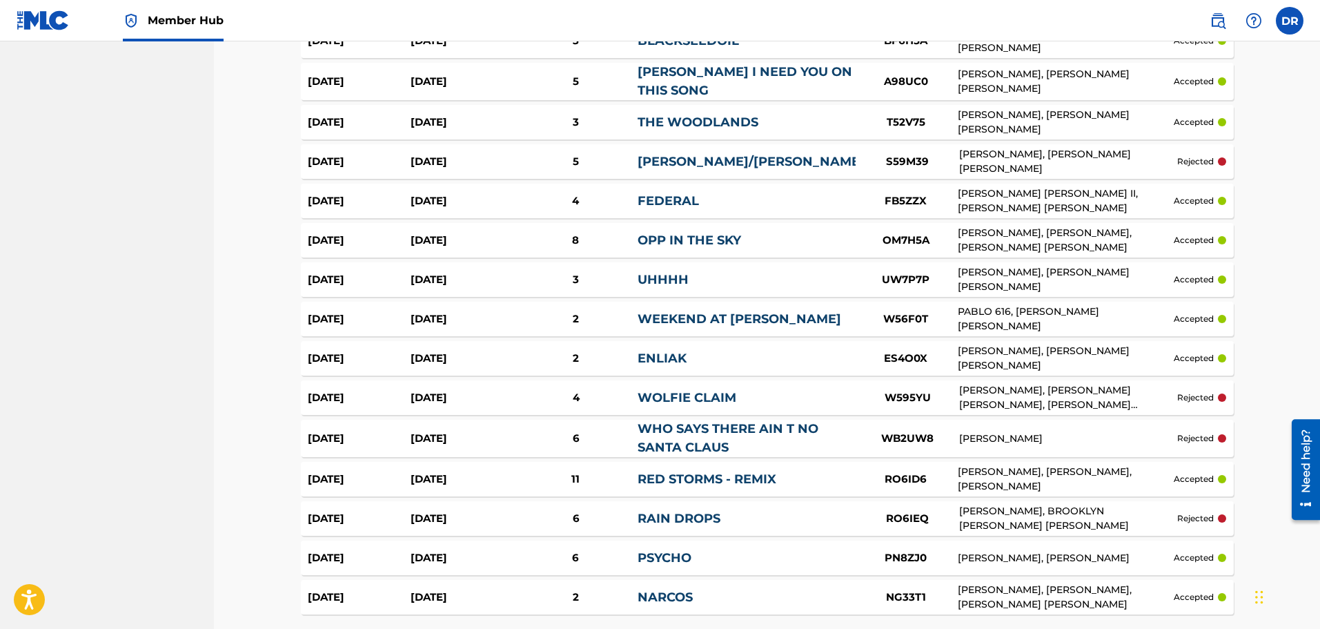
scroll to position [3792, 0]
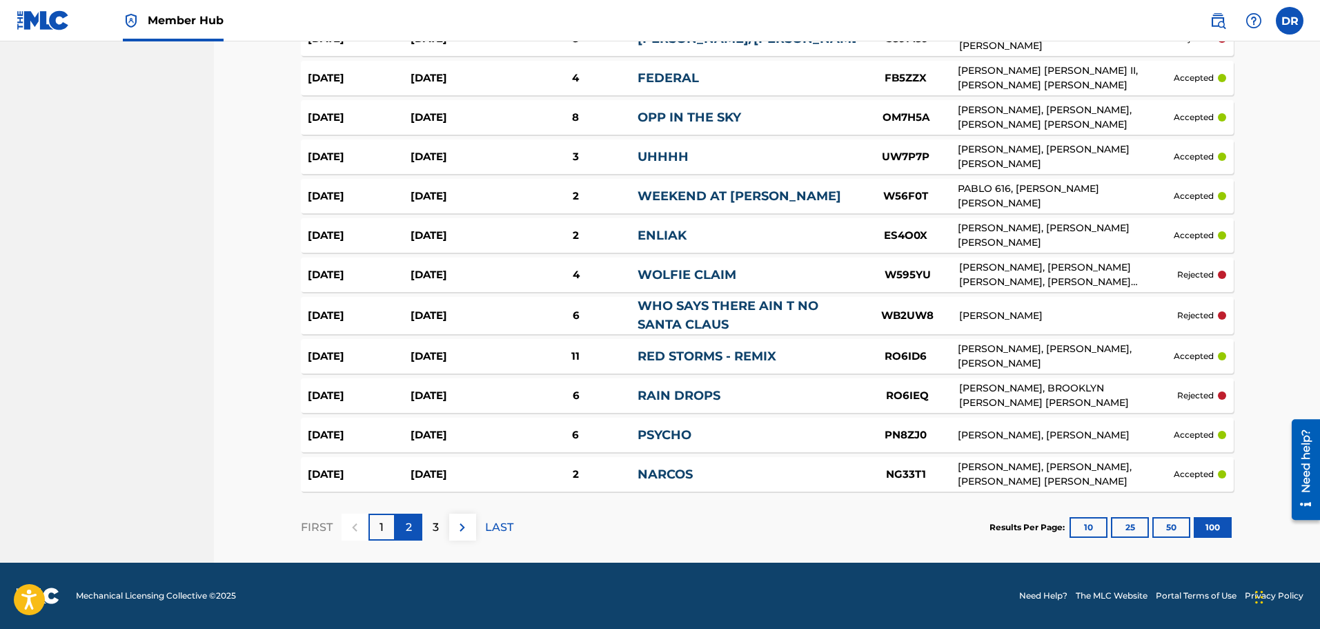
click at [400, 527] on div "2" at bounding box center [408, 526] width 27 height 27
click at [440, 535] on div "3" at bounding box center [435, 526] width 27 height 27
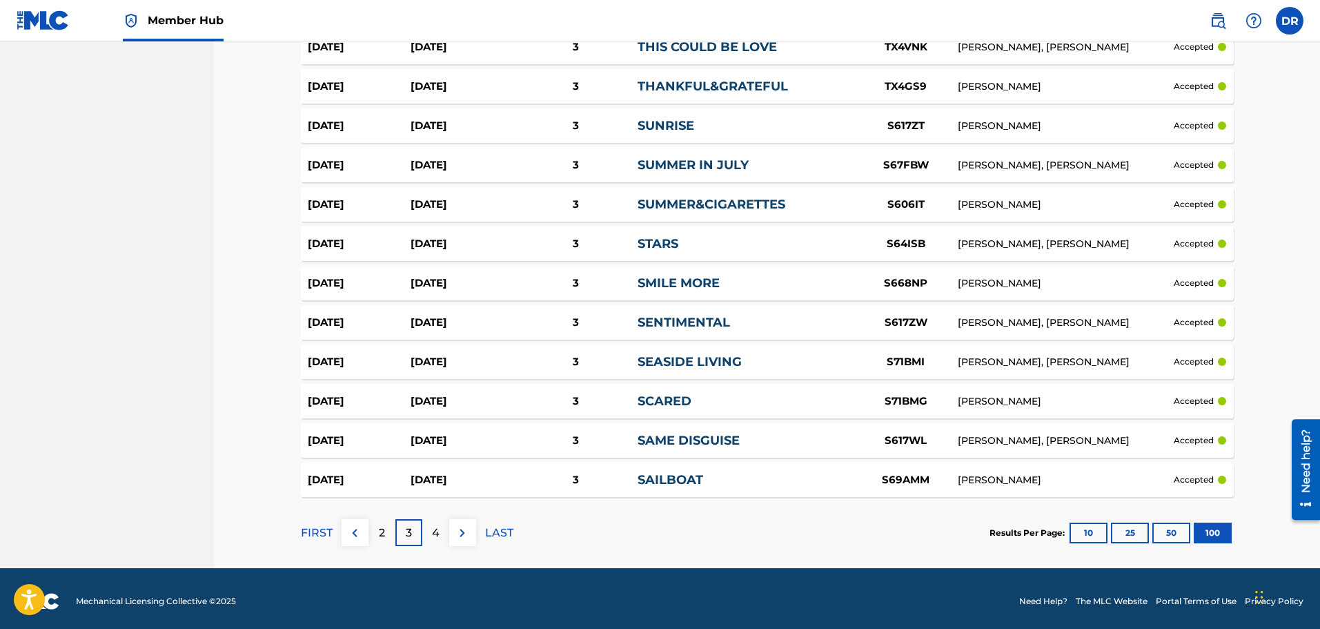
click at [436, 528] on p "4" at bounding box center [436, 532] width 8 height 17
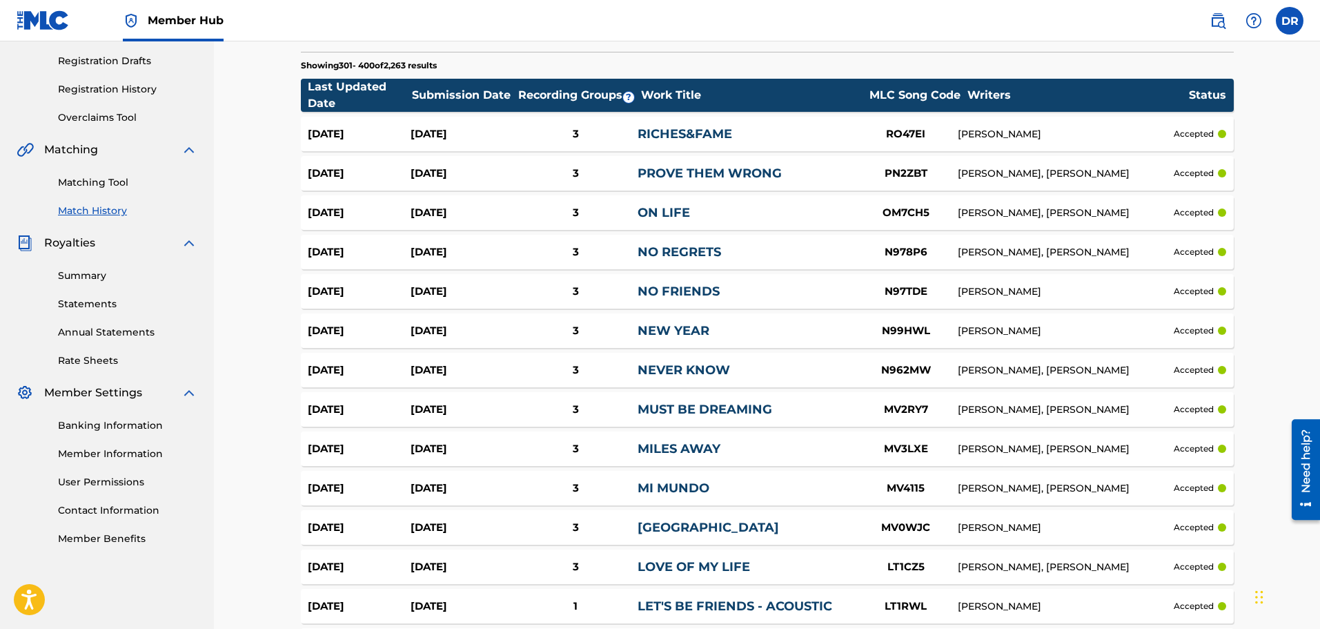
scroll to position [3781, 0]
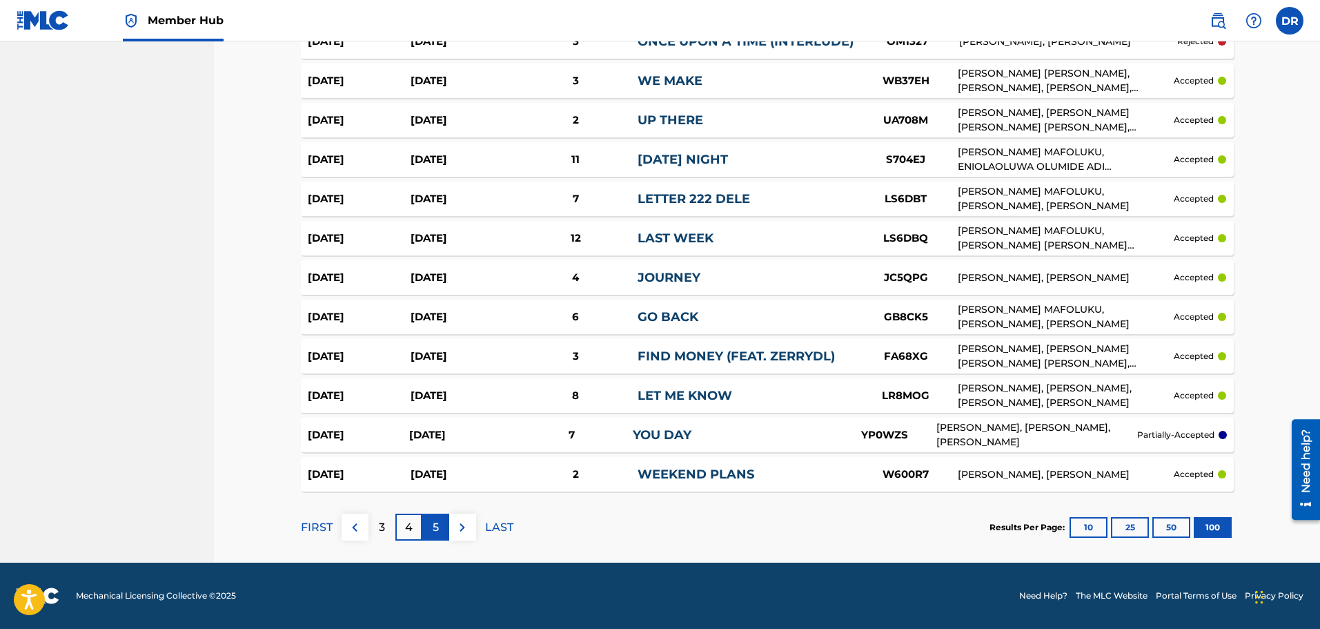
click at [437, 529] on p "5" at bounding box center [436, 527] width 6 height 17
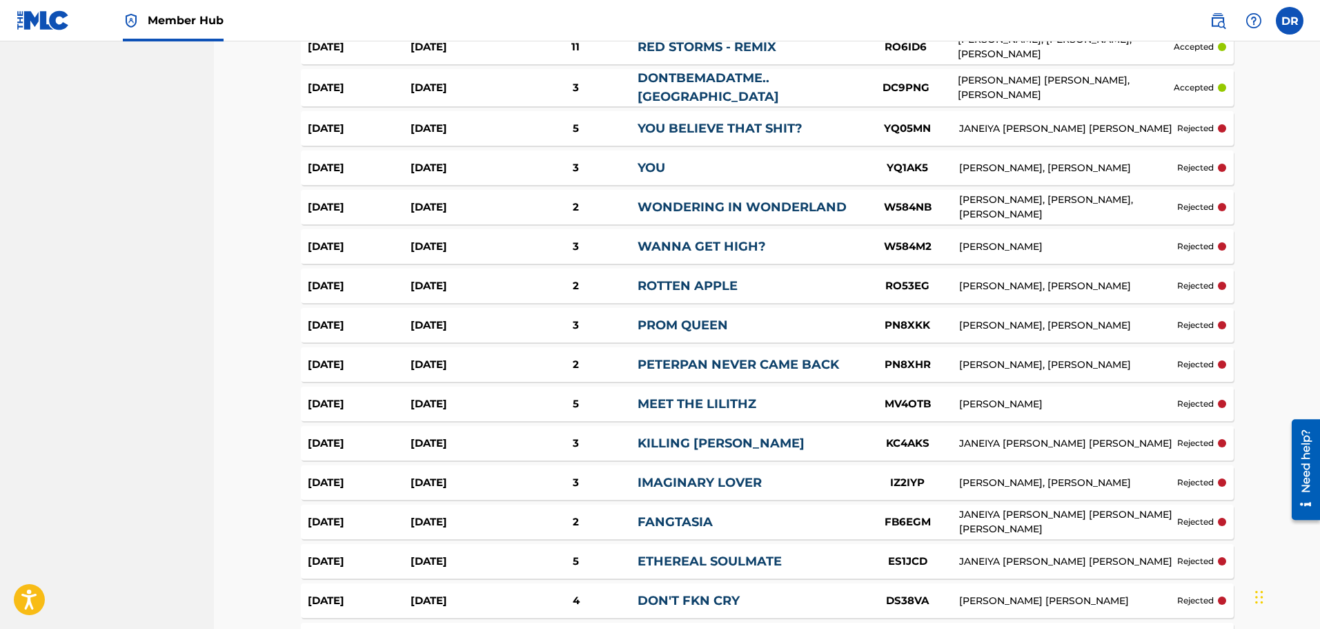
scroll to position [1644, 0]
